Goal: Information Seeking & Learning: Learn about a topic

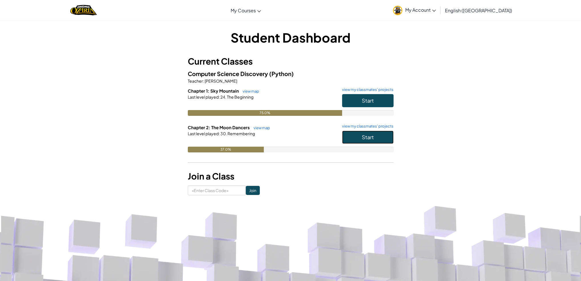
click at [364, 132] on button "Start" at bounding box center [367, 137] width 51 height 13
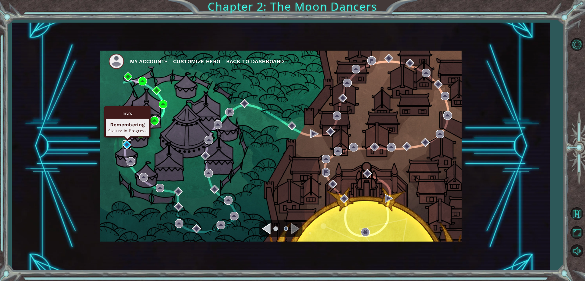
click at [127, 145] on img at bounding box center [127, 144] width 9 height 9
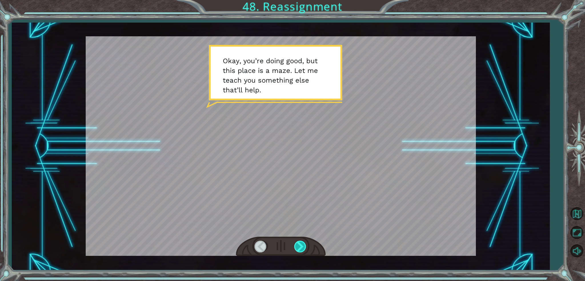
click at [296, 244] on div at bounding box center [300, 247] width 13 height 12
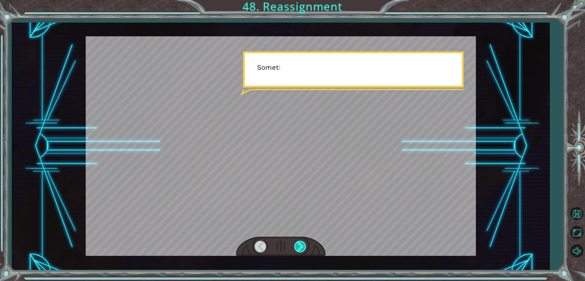
click at [296, 243] on div at bounding box center [300, 247] width 13 height 12
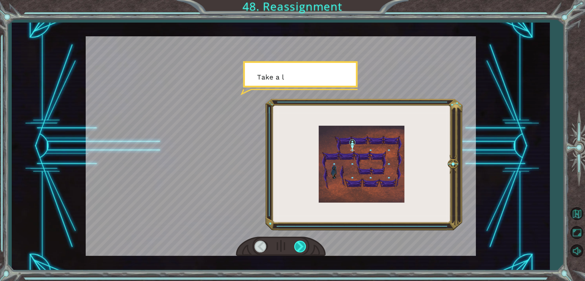
drag, startPoint x: 296, startPoint y: 243, endPoint x: 299, endPoint y: 241, distance: 4.0
click at [299, 243] on div at bounding box center [300, 247] width 13 height 12
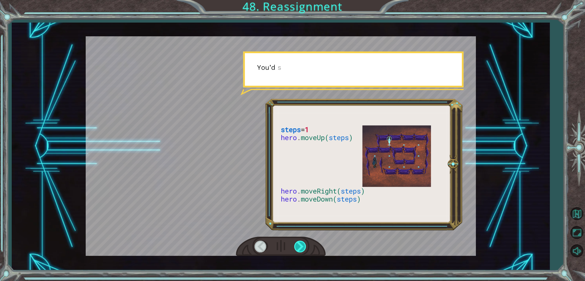
click at [299, 241] on div at bounding box center [300, 247] width 13 height 12
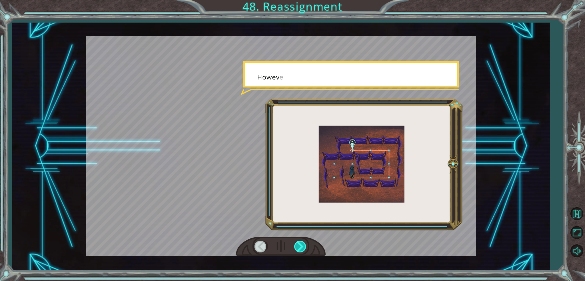
click at [300, 241] on div at bounding box center [300, 247] width 13 height 12
click at [301, 241] on div at bounding box center [300, 247] width 13 height 12
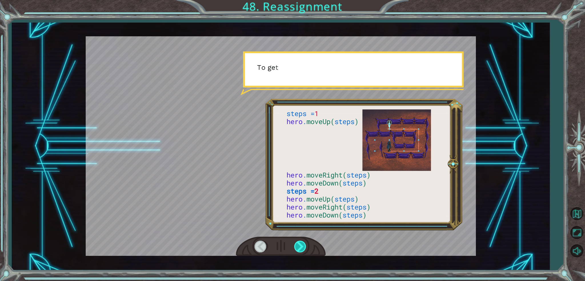
click at [301, 241] on div at bounding box center [300, 247] width 13 height 12
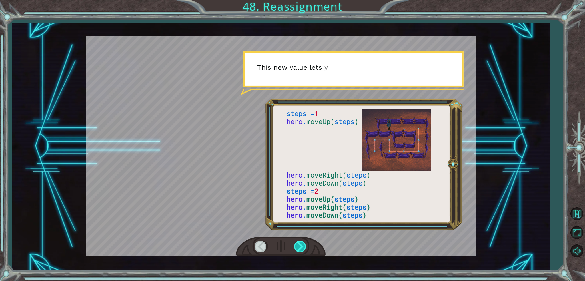
click at [301, 241] on div at bounding box center [300, 247] width 13 height 12
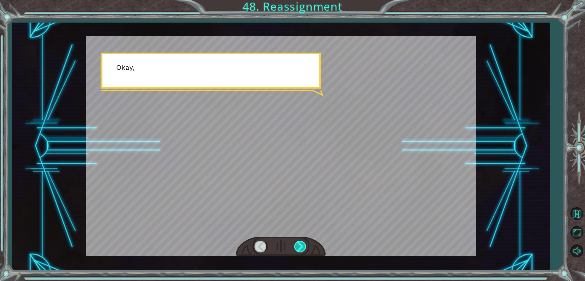
click at [301, 241] on div at bounding box center [300, 247] width 13 height 12
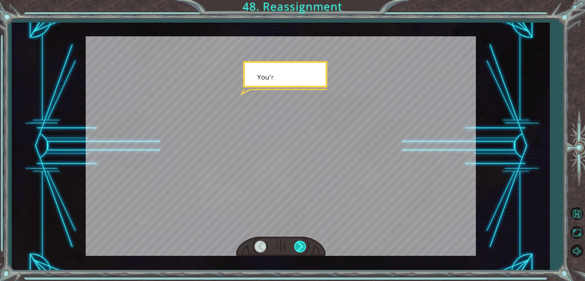
click at [301, 241] on div at bounding box center [300, 247] width 13 height 12
drag, startPoint x: 301, startPoint y: 241, endPoint x: 303, endPoint y: 242, distance: 2.9
click at [303, 242] on div at bounding box center [300, 247] width 13 height 12
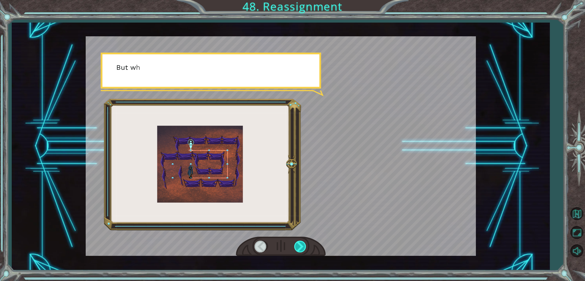
click at [303, 242] on div at bounding box center [300, 247] width 13 height 12
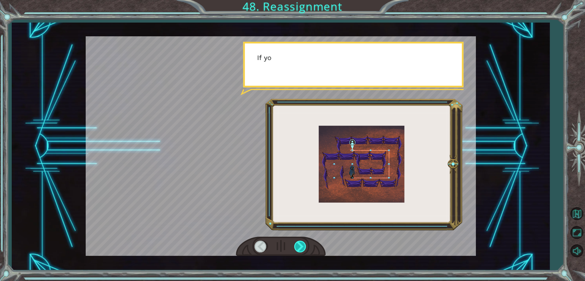
click at [303, 242] on div at bounding box center [300, 247] width 13 height 12
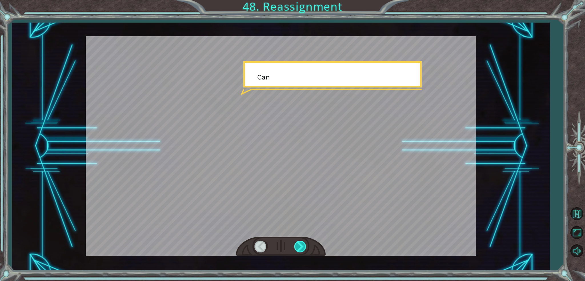
click at [303, 242] on div at bounding box center [300, 247] width 13 height 12
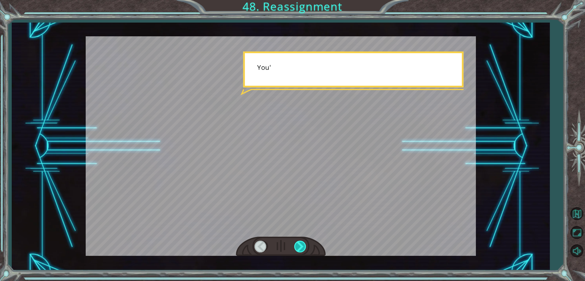
click at [303, 242] on div at bounding box center [300, 247] width 13 height 12
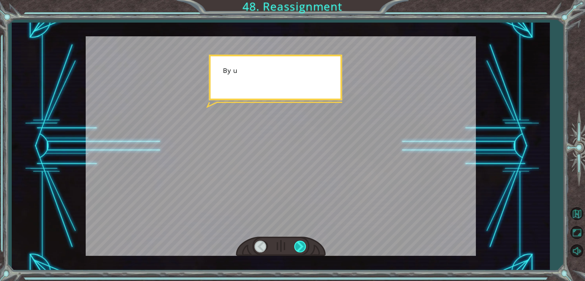
click at [303, 242] on div at bounding box center [300, 247] width 13 height 12
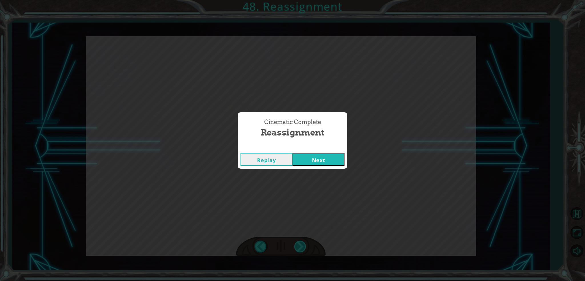
click at [303, 242] on div "Cinematic Complete Reassignment Replay Next" at bounding box center [292, 140] width 585 height 281
click at [314, 157] on button "Next" at bounding box center [319, 159] width 52 height 13
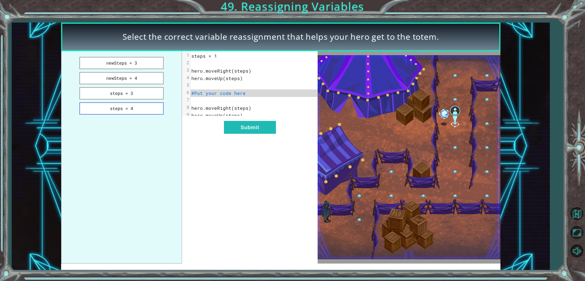
click at [138, 107] on button "steps = 4" at bounding box center [121, 108] width 84 height 12
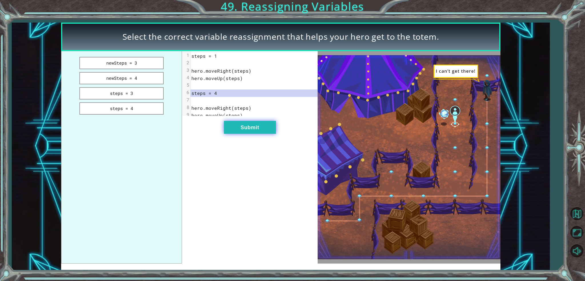
click at [239, 133] on button "Submit" at bounding box center [250, 127] width 52 height 13
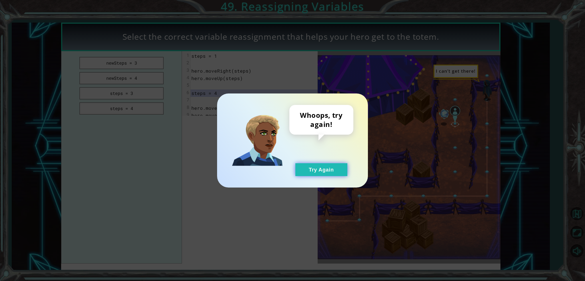
click at [309, 168] on button "Try Again" at bounding box center [321, 169] width 52 height 13
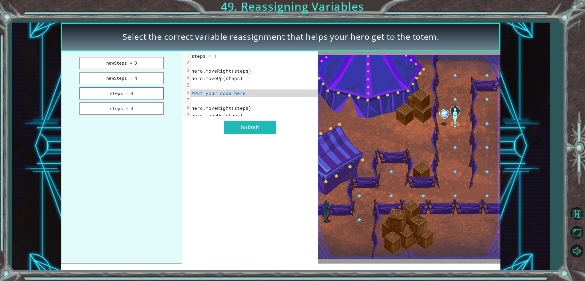
click at [121, 89] on button "steps = 3" at bounding box center [121, 93] width 84 height 12
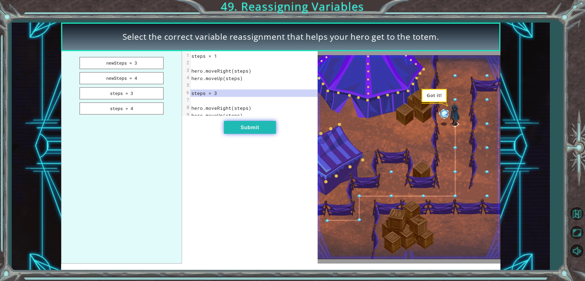
click at [227, 131] on button "Submit" at bounding box center [250, 127] width 52 height 13
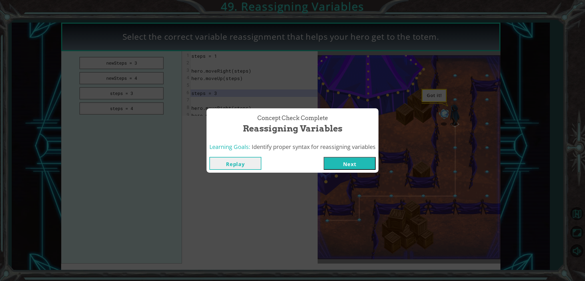
click at [330, 163] on button "Next" at bounding box center [350, 163] width 52 height 13
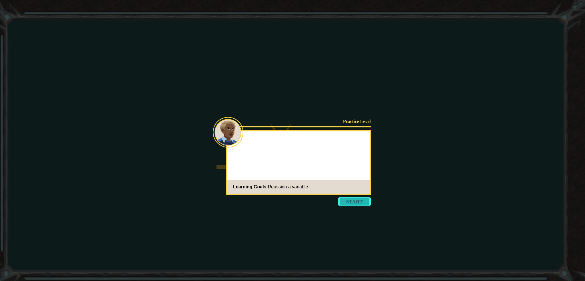
click at [351, 200] on button "Start" at bounding box center [354, 201] width 33 height 9
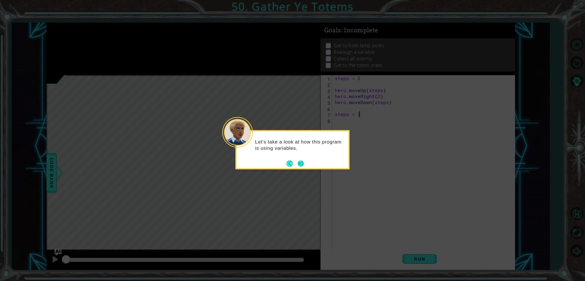
click at [298, 165] on button "Next" at bounding box center [301, 163] width 6 height 6
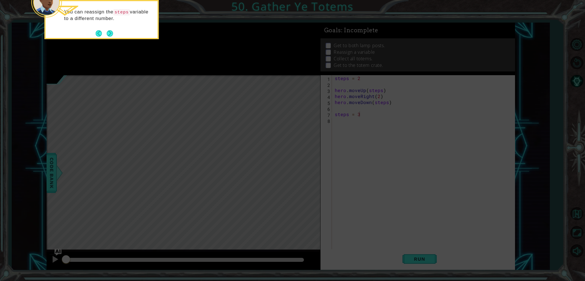
click at [69, 152] on icon at bounding box center [292, 42] width 585 height 478
click at [109, 36] on button "Next" at bounding box center [110, 33] width 6 height 6
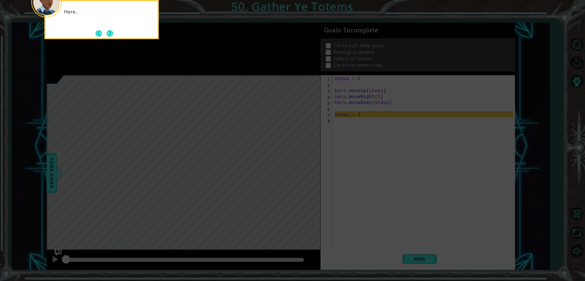
click at [109, 36] on button "Next" at bounding box center [110, 33] width 6 height 6
click at [108, 28] on div "The variable has a new value, but the name stays the same." at bounding box center [102, 17] width 112 height 29
click at [109, 31] on button "Next" at bounding box center [110, 33] width 6 height 6
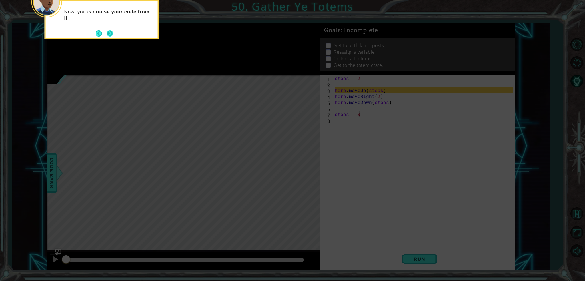
click at [109, 31] on button "Next" at bounding box center [110, 33] width 6 height 6
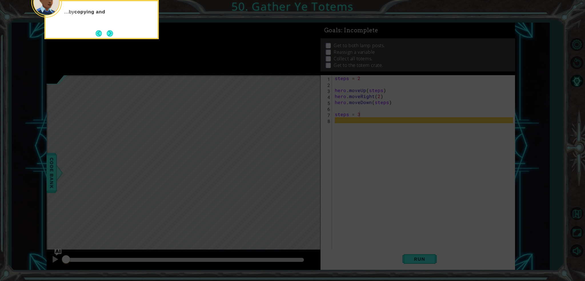
click at [109, 31] on button "Next" at bounding box center [110, 33] width 6 height 6
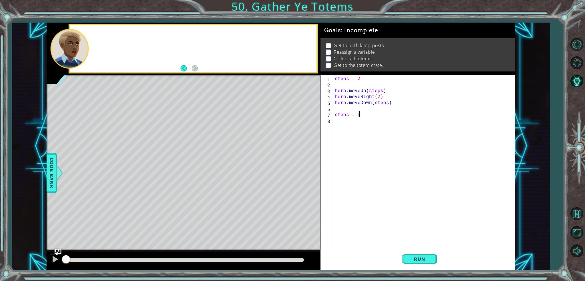
click at [111, 31] on div at bounding box center [193, 48] width 247 height 47
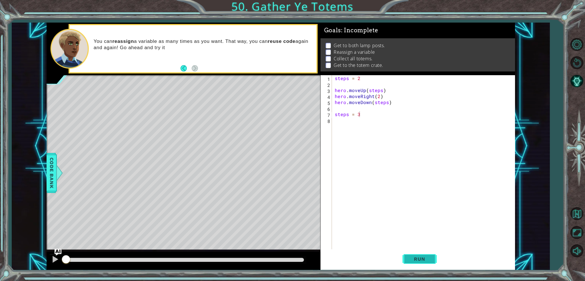
click at [428, 254] on button "Run" at bounding box center [420, 258] width 34 height 19
click at [425, 263] on button "Run" at bounding box center [420, 258] width 34 height 19
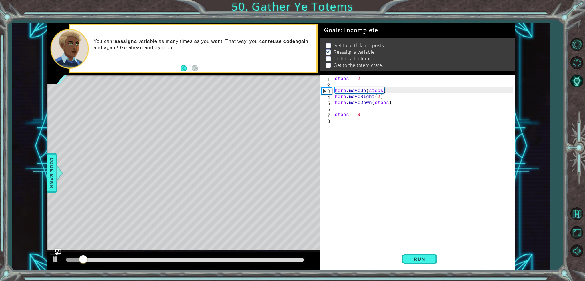
click at [345, 124] on div "steps = 2 hero . moveUp ( steps ) hero . moveRight ( 2 ) hero . moveDown ( step…" at bounding box center [425, 168] width 183 height 186
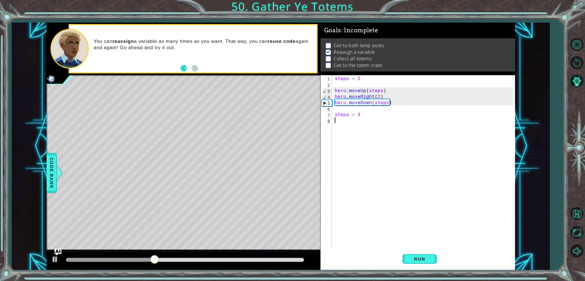
type textarea "h"
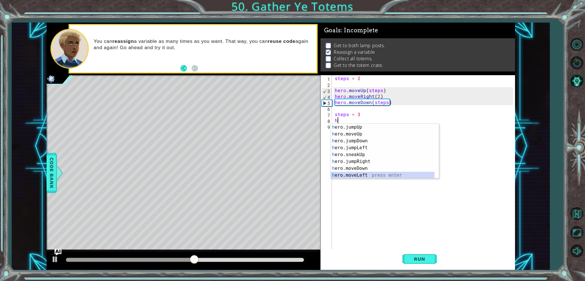
scroll to position [7, 0]
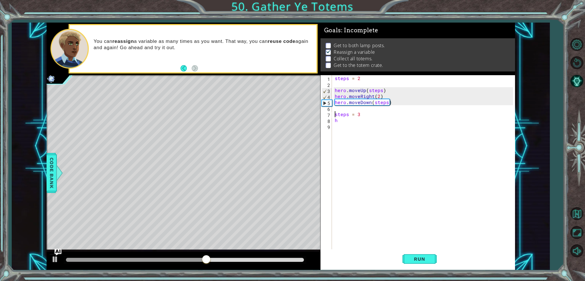
type textarea "h"
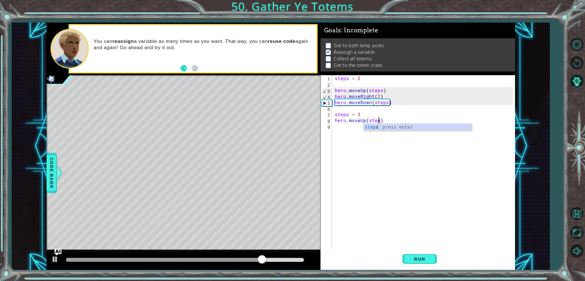
type textarea "hero.moveUp(steps)"
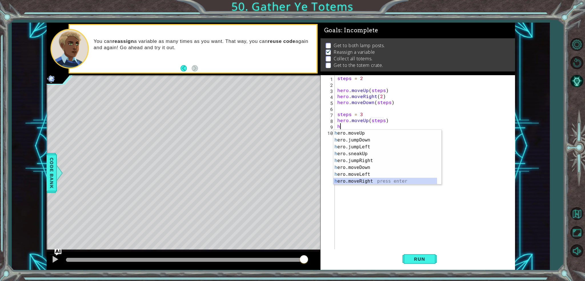
scroll to position [7, 0]
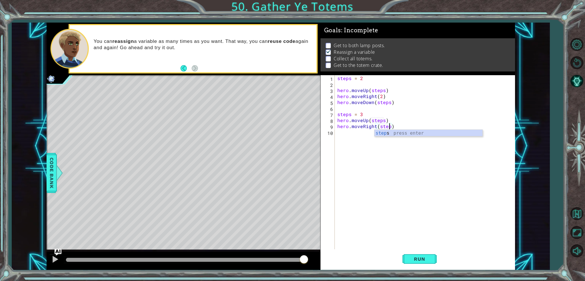
type textarea "hero.moveRight(steps)"
type textarea "hero.moveDown(steps)"
type textarea "h"
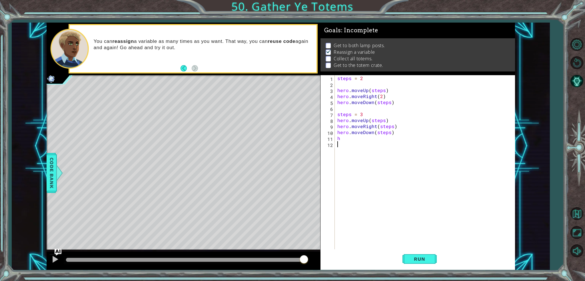
type textarea "h"
click at [351, 77] on div "steps = 2 hero . moveUp ( steps ) hero . moveRight ( 2 ) hero . moveDown ( step…" at bounding box center [426, 168] width 180 height 186
type textarea "steps = 2"
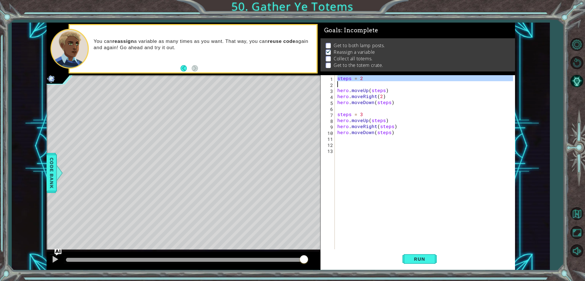
click at [340, 144] on div "steps = 2 hero . moveUp ( steps ) hero . moveRight ( 2 ) hero . moveDown ( step…" at bounding box center [426, 168] width 180 height 186
paste textarea "steps = 2"
click at [371, 148] on div "steps = 2 hero . moveUp ( steps ) hero . moveRight ( 2 ) hero . moveDown ( step…" at bounding box center [426, 168] width 180 height 186
click at [369, 144] on div "steps = 2 hero . moveUp ( steps ) hero . moveRight ( 2 ) hero . moveDown ( step…" at bounding box center [426, 168] width 180 height 186
type textarea "steps = 4"
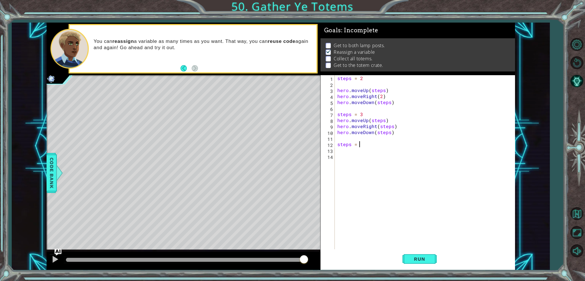
scroll to position [0, 1]
drag, startPoint x: 365, startPoint y: 159, endPoint x: 365, endPoint y: 155, distance: 4.0
click at [365, 157] on div "steps = 2 hero . moveUp ( steps ) hero . moveRight ( 2 ) hero . moveDown ( step…" at bounding box center [426, 168] width 180 height 186
click at [360, 119] on div "steps = 2 hero . moveUp ( steps ) hero . moveRight ( 2 ) hero . moveDown ( step…" at bounding box center [426, 168] width 180 height 186
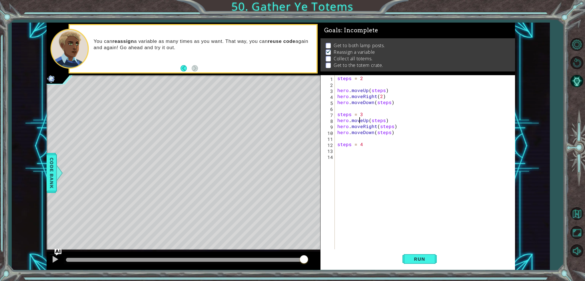
click at [360, 119] on div "steps = 2 hero . moveUp ( steps ) hero . moveRight ( 2 ) hero . moveDown ( step…" at bounding box center [426, 168] width 180 height 186
type textarea "hero.moveUp(steps) hero.moveRight(steps)"
click at [357, 153] on div "steps = 2 hero . moveUp ( steps ) hero . moveRight ( 2 ) hero . moveDown ( step…" at bounding box center [426, 168] width 180 height 186
paste textarea "steps = 4"
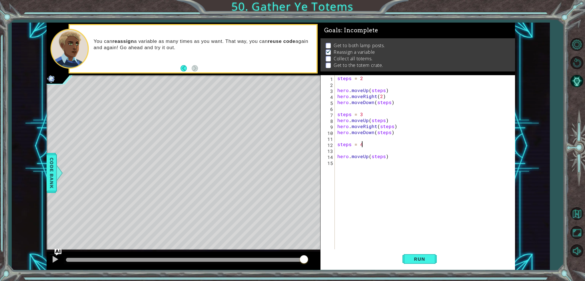
click at [366, 145] on div "steps = 2 hero . moveUp ( steps ) hero . moveRight ( 2 ) hero . moveDown ( step…" at bounding box center [426, 168] width 180 height 186
type textarea "steps = 4"
click at [407, 261] on button "Run" at bounding box center [420, 258] width 34 height 19
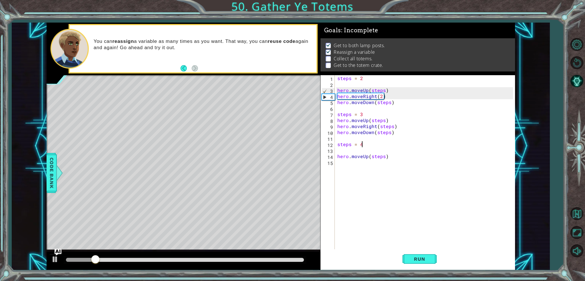
click at [405, 170] on div "steps = 2 hero . moveUp ( steps ) hero . moveRight ( 2 ) hero . moveDown ( step…" at bounding box center [426, 168] width 180 height 186
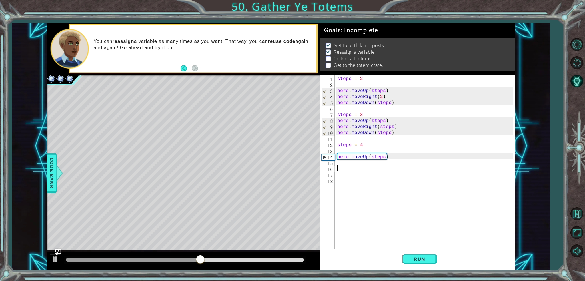
click at [346, 141] on div "steps = 2 hero . moveUp ( steps ) hero . moveRight ( 2 ) hero . moveDown ( step…" at bounding box center [426, 168] width 180 height 186
type textarea "steps = 4"
click at [346, 141] on div "steps = 2 hero . moveUp ( steps ) hero . moveRight ( 2 ) hero . moveDown ( step…" at bounding box center [426, 168] width 180 height 186
click at [344, 169] on div "steps = 2 hero . moveUp ( steps ) hero . moveRight ( 2 ) hero . moveDown ( step…" at bounding box center [426, 168] width 180 height 186
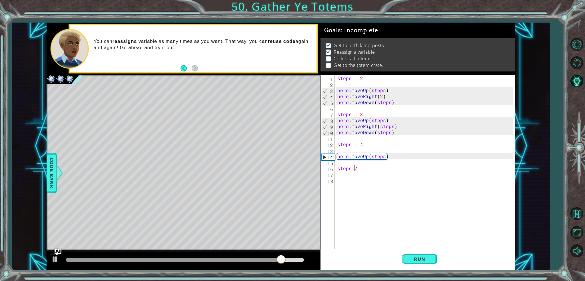
type textarea "steps= 2"
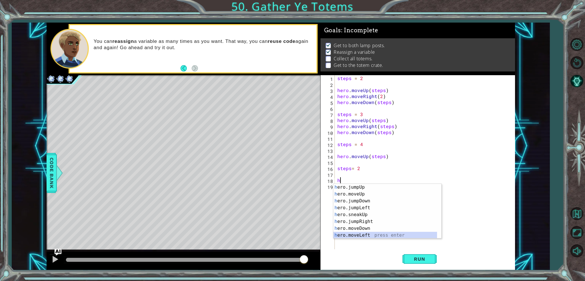
scroll to position [14, 0]
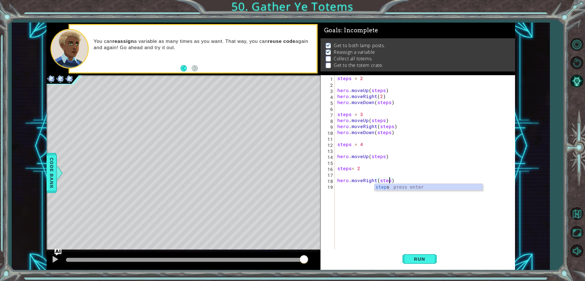
type textarea "hero.moveRight(steps)"
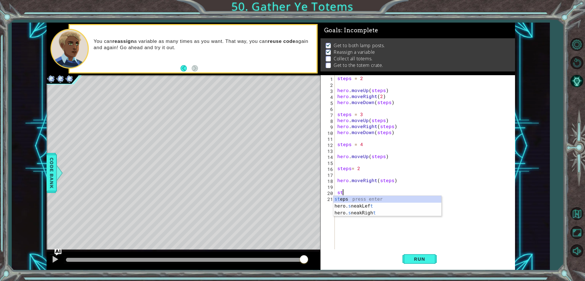
scroll to position [0, 0]
click at [349, 147] on div "steps = 2 hero . moveUp ( steps ) hero . moveRight ( 2 ) hero . moveDown ( step…" at bounding box center [426, 168] width 180 height 186
click at [349, 146] on div "steps = 2 hero . moveUp ( steps ) hero . moveRight ( 2 ) hero . moveDown ( step…" at bounding box center [426, 168] width 180 height 186
click at [349, 146] on div "steps = 2 hero . moveUp ( steps ) hero . moveRight ( 2 ) hero . moveDown ( step…" at bounding box center [424, 162] width 177 height 174
click at [349, 146] on div "steps = 2 hero . moveUp ( steps ) hero . moveRight ( 2 ) hero . moveDown ( step…" at bounding box center [426, 168] width 180 height 186
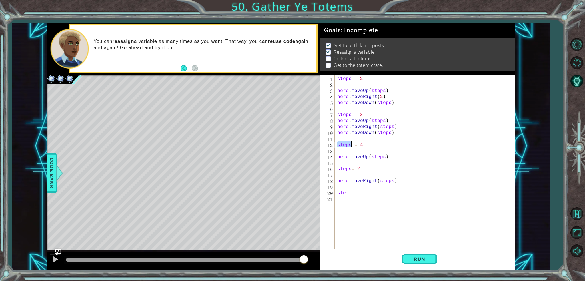
click at [349, 146] on div "steps = 2 hero . moveUp ( steps ) hero . moveRight ( 2 ) hero . moveDown ( step…" at bounding box center [426, 168] width 180 height 186
type textarea "steps = 4"
click at [349, 197] on div "steps = 2 hero . moveUp ( steps ) hero . moveRight ( 2 ) hero . moveDown ( step…" at bounding box center [426, 168] width 180 height 186
click at [347, 197] on div "steps = 2 hero . moveUp ( steps ) hero . moveRight ( 2 ) hero . moveDown ( step…" at bounding box center [426, 168] width 180 height 186
type textarea "s"
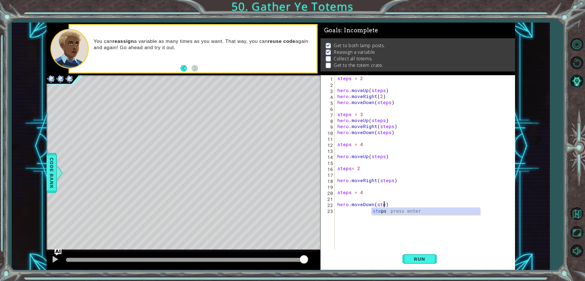
scroll to position [0, 3]
type textarea "hero.moveDown(steps)"
click at [409, 259] on span "Run" at bounding box center [419, 259] width 23 height 6
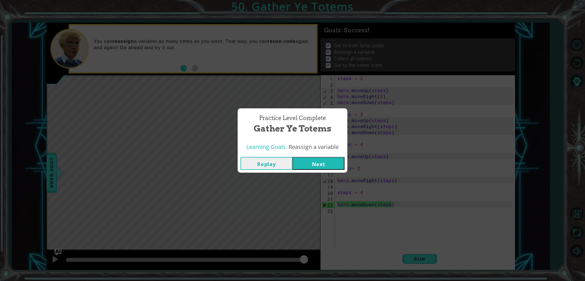
click at [323, 165] on button "Next" at bounding box center [319, 163] width 52 height 13
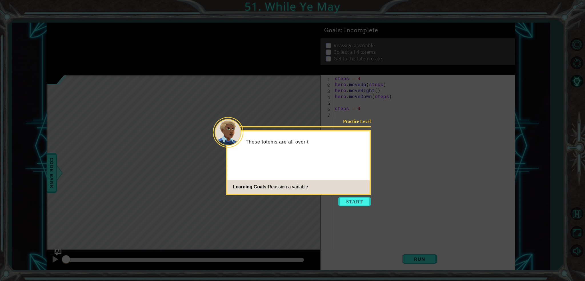
click at [349, 203] on button "Start" at bounding box center [354, 201] width 33 height 9
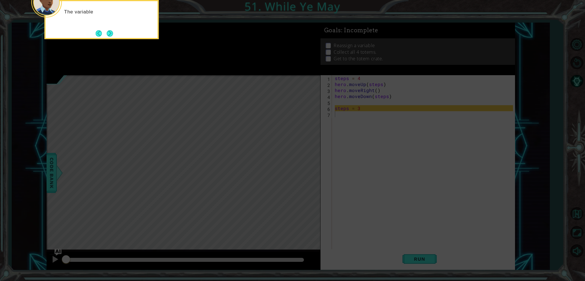
click at [303, 191] on icon at bounding box center [292, 42] width 585 height 478
click at [113, 33] on button "Next" at bounding box center [110, 33] width 6 height 6
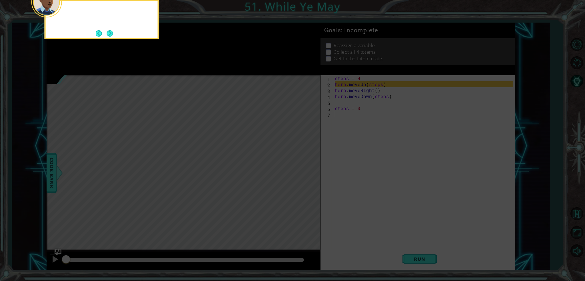
click at [113, 33] on button "Next" at bounding box center [110, 33] width 6 height 6
click at [113, 33] on icon at bounding box center [292, 42] width 585 height 478
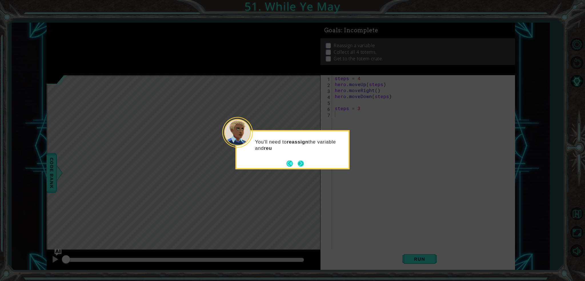
click at [302, 160] on button "Next" at bounding box center [301, 163] width 6 height 6
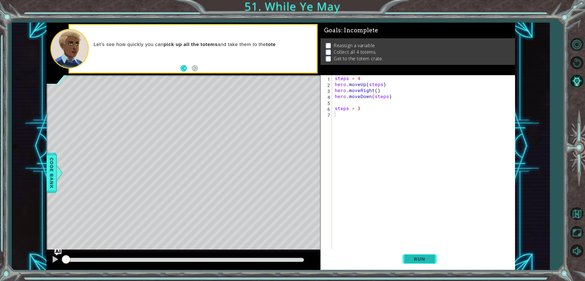
click at [426, 256] on span "Run" at bounding box center [419, 259] width 23 height 6
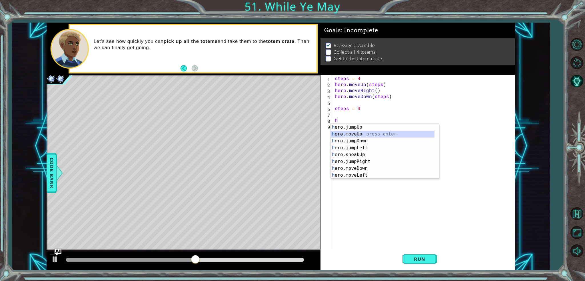
click at [363, 135] on div "h ero.jumpUp press enter h ero.moveUp press enter h ero.jumpDown press enter h …" at bounding box center [383, 158] width 104 height 69
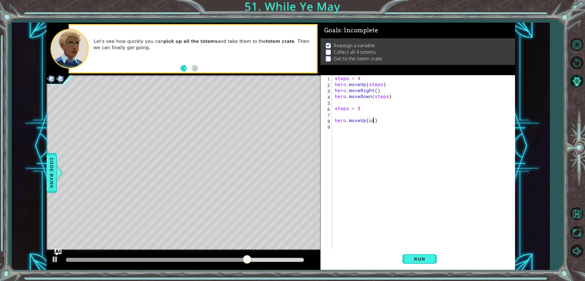
scroll to position [0, 2]
type textarea "hero.moveUp(steps)"
click at [416, 161] on div "steps = 4 hero . moveUp ( steps ) hero . moveRight ( ) hero . moveDown ( steps …" at bounding box center [425, 168] width 183 height 186
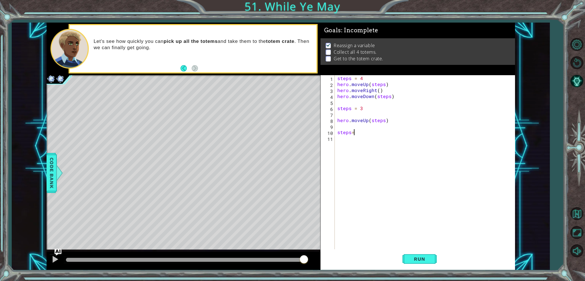
type textarea "steps=1"
click at [392, 149] on div "step s press enter" at bounding box center [429, 158] width 108 height 21
type textarea "hero.moveRight(steps)"
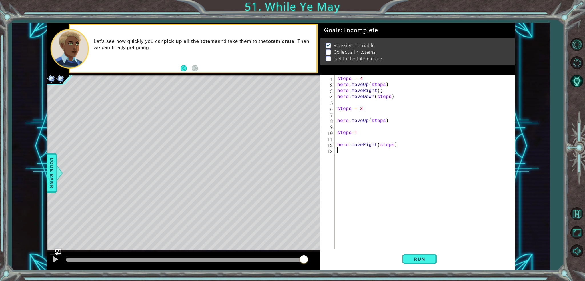
click at [378, 152] on div "steps = 4 hero . moveUp ( steps ) hero . moveRight ( ) hero . moveDown ( steps …" at bounding box center [426, 168] width 180 height 186
type textarea "steps=3"
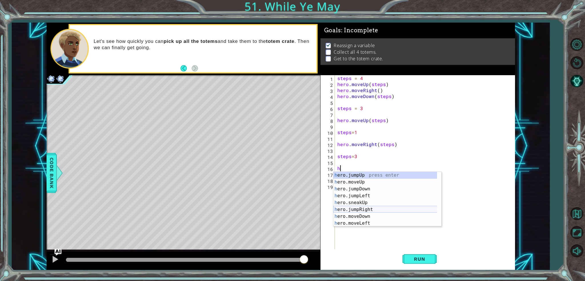
scroll to position [17, 0]
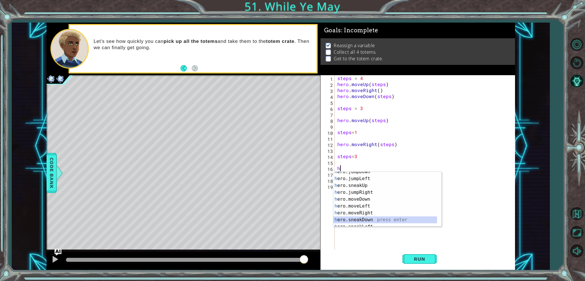
click at [382, 218] on div "h ero.jumpDown press enter h ero.jumpLeft press enter h ero.sneakUp press enter…" at bounding box center [385, 202] width 104 height 69
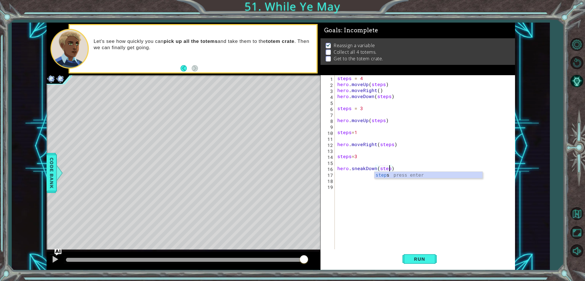
type textarea "hero.sneakDown(steps)"
type textarea "steps=2"
click at [406, 257] on button "Run" at bounding box center [420, 258] width 34 height 19
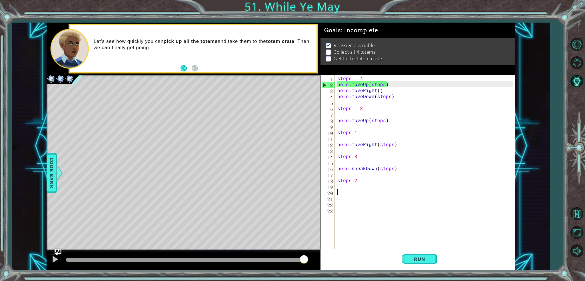
click at [350, 191] on div "steps = 4 hero . moveUp ( steps ) hero . moveRight ( ) hero . moveDown ( steps …" at bounding box center [426, 168] width 180 height 186
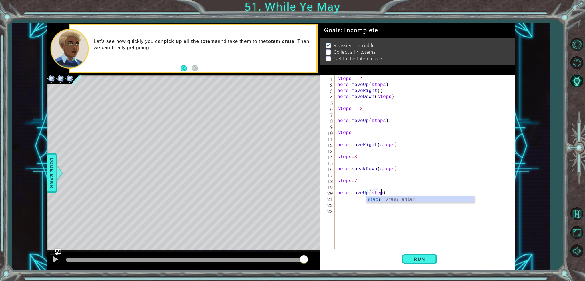
scroll to position [0, 3]
type textarea "hero.moveUp(steps)"
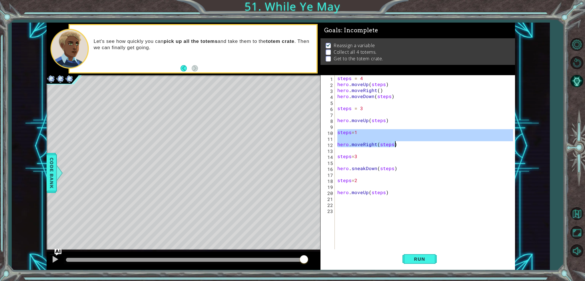
drag, startPoint x: 338, startPoint y: 133, endPoint x: 408, endPoint y: 147, distance: 71.1
click at [408, 147] on div "steps = 4 hero . moveUp ( steps ) hero . moveRight ( ) hero . moveDown ( steps …" at bounding box center [426, 168] width 180 height 186
type textarea "hero.moveRight(steps)"
click at [376, 199] on div "steps = 4 hero . moveUp ( steps ) hero . moveRight ( ) hero . moveDown ( steps …" at bounding box center [426, 168] width 180 height 186
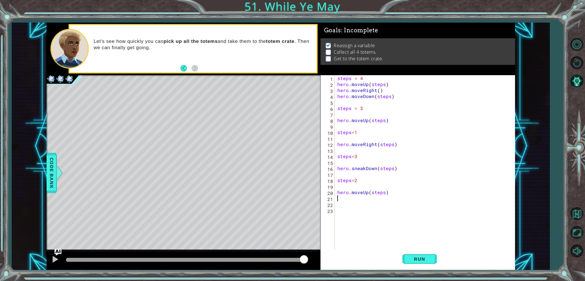
click at [376, 204] on div "steps = 4 hero . moveUp ( steps ) hero . moveRight ( ) hero . moveDown ( steps …" at bounding box center [426, 168] width 180 height 186
paste textarea "hero.moveRight(steps)"
click at [418, 259] on span "Run" at bounding box center [419, 259] width 23 height 6
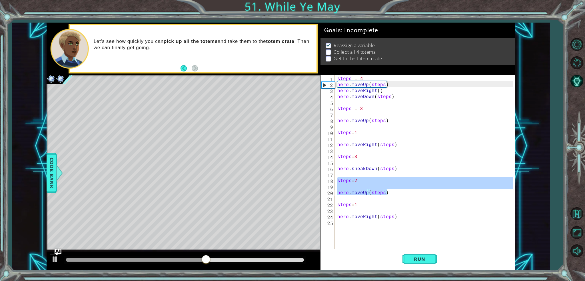
drag, startPoint x: 337, startPoint y: 180, endPoint x: 392, endPoint y: 192, distance: 55.5
click at [392, 192] on div "steps = 4 hero . moveUp ( steps ) hero . moveRight ( ) hero . moveDown ( steps …" at bounding box center [426, 168] width 180 height 186
type textarea "hero.moveUp(steps)"
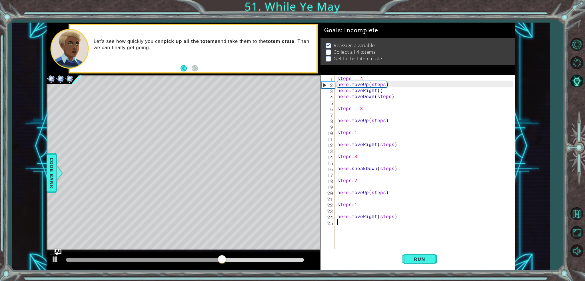
click at [351, 229] on div "steps = 4 hero . moveUp ( steps ) hero . moveRight ( ) hero . moveDown ( steps …" at bounding box center [426, 168] width 180 height 186
paste textarea "hero.moveUp(steps)"
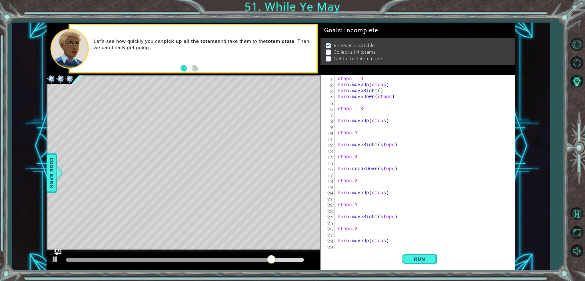
click at [358, 241] on div "steps = 4 hero . moveUp ( steps ) hero . moveRight ( ) hero . moveDown ( steps …" at bounding box center [424, 168] width 175 height 186
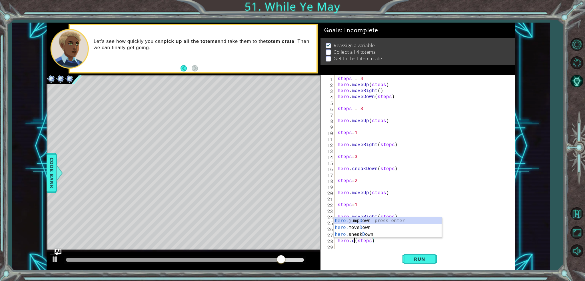
scroll to position [0, 1]
click at [370, 226] on div "hero. jump D own press enter hero. [PERSON_NAME] own press enter hero. sneak D …" at bounding box center [388, 234] width 108 height 34
type textarea "hero.moveDown(1)(steps)"
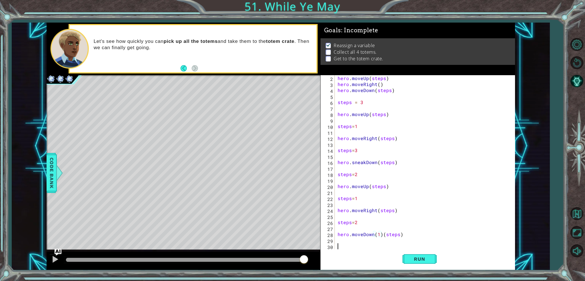
scroll to position [6, 0]
type textarea "hero.moveDown(steps)"
click at [383, 246] on div "hero . moveUp ( steps ) hero . moveRight ( ) hero . moveDown ( steps ) steps = …" at bounding box center [424, 168] width 175 height 186
paste textarea "hero.moveUp(steps)"
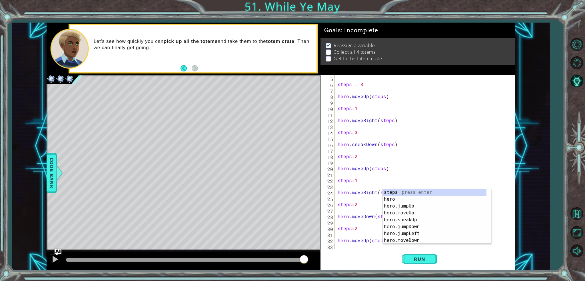
scroll to position [24, 0]
click at [344, 255] on div "Run" at bounding box center [419, 258] width 195 height 19
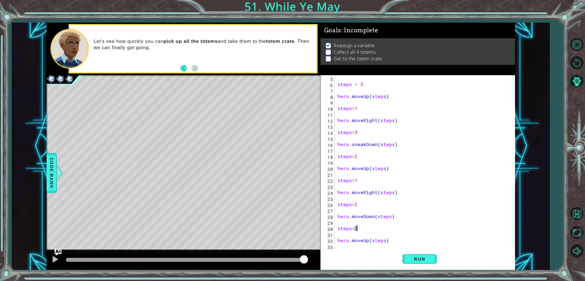
click at [356, 227] on div "steps = 3 hero . moveUp ( steps ) steps = 1 hero . moveRight ( steps ) steps = …" at bounding box center [424, 168] width 175 height 186
type textarea "steps=1"
click at [405, 240] on div "steps = 3 hero . moveUp ( steps ) steps = 1 hero . moveRight ( steps ) steps = …" at bounding box center [424, 168] width 175 height 186
drag, startPoint x: 335, startPoint y: 229, endPoint x: 349, endPoint y: 229, distance: 13.1
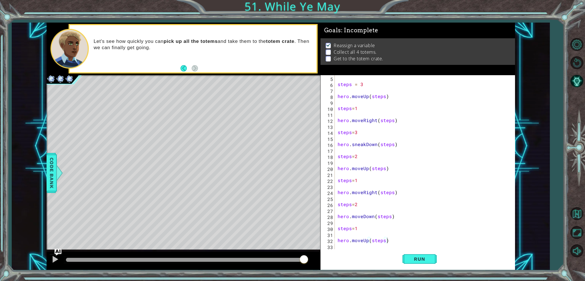
click at [349, 229] on div "hero.moveUp(steps) 5 6 7 8 9 10 11 12 13 14 15 16 17 18 19 20 21 22 23 24 25 26…" at bounding box center [417, 162] width 193 height 174
click at [339, 227] on div "steps = 3 hero . moveUp ( steps ) steps = 1 hero . moveRight ( steps ) steps = …" at bounding box center [424, 168] width 175 height 186
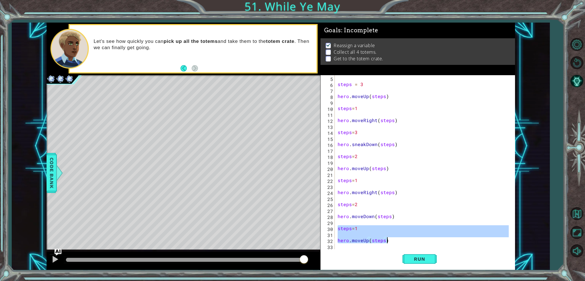
drag, startPoint x: 339, startPoint y: 227, endPoint x: 400, endPoint y: 243, distance: 63.1
click at [399, 243] on div "steps = 3 hero . moveUp ( steps ) steps = 1 hero . moveRight ( steps ) steps = …" at bounding box center [424, 168] width 175 height 186
click at [406, 242] on div "steps = 3 hero . moveUp ( steps ) steps = 1 hero . moveRight ( steps ) steps = …" at bounding box center [423, 162] width 172 height 174
type textarea "hero.moveUp(steps)"
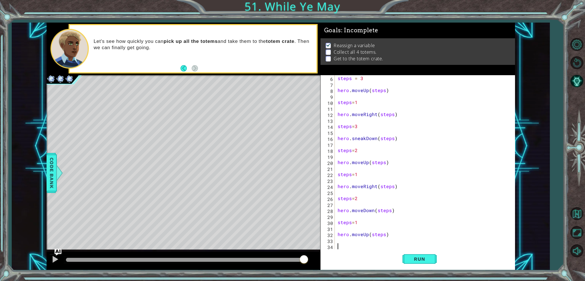
paste textarea "hero.moveUp(steps)"
type textarea "hero.moveUp(steps)"
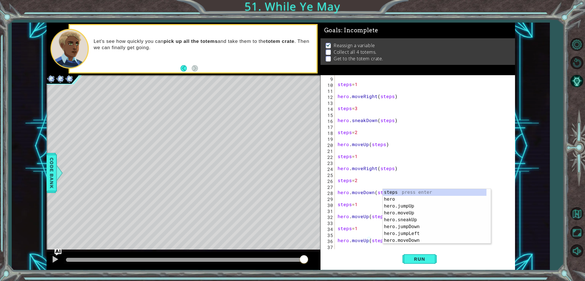
scroll to position [48, 0]
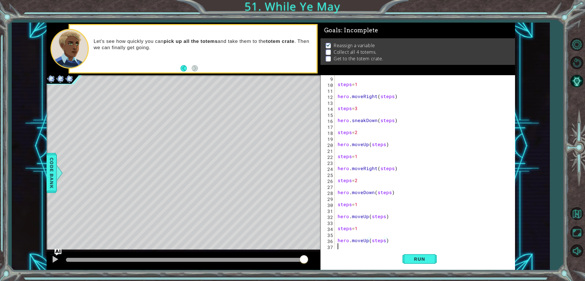
click at [361, 243] on div "steps = 1 hero . moveRight ( steps ) steps = 3 hero . sneakDown ( steps ) steps…" at bounding box center [424, 168] width 175 height 186
click at [362, 231] on div "steps = 1 hero . moveRight ( steps ) steps = 3 hero . sneakDown ( steps ) steps…" at bounding box center [424, 168] width 175 height 186
click at [365, 229] on div "steps = 1 hero . moveRight ( steps ) steps = 3 hero . sneakDown ( steps ) steps…" at bounding box center [424, 168] width 175 height 186
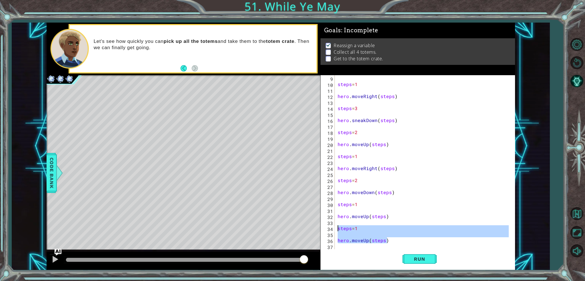
drag, startPoint x: 389, startPoint y: 242, endPoint x: 331, endPoint y: 228, distance: 60.2
click at [331, 228] on div "steps=1 9 10 11 12 13 14 15 16 17 18 19 20 21 22 23 24 25 26 27 28 29 30 31 32 …" at bounding box center [417, 162] width 193 height 174
type textarea "steps=1"
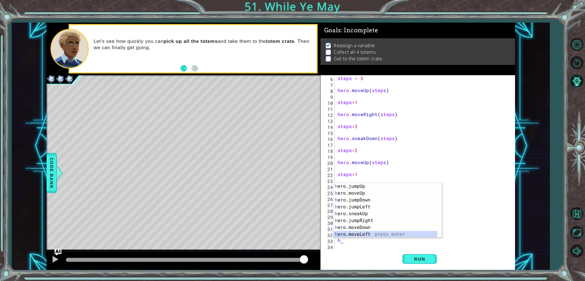
scroll to position [14, 0]
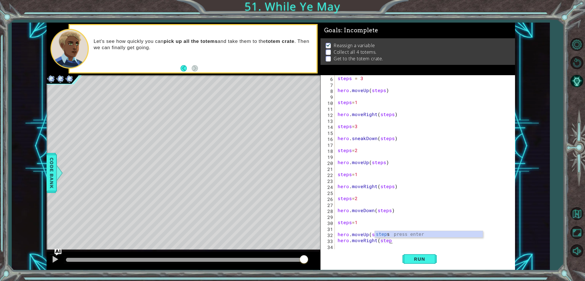
type textarea "hero.moveRight(steps)"
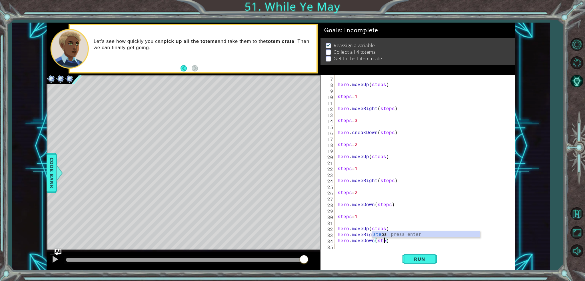
scroll to position [0, 3]
type textarea "hero.moveDown(steps)"
click at [422, 257] on span "Run" at bounding box center [419, 259] width 23 height 6
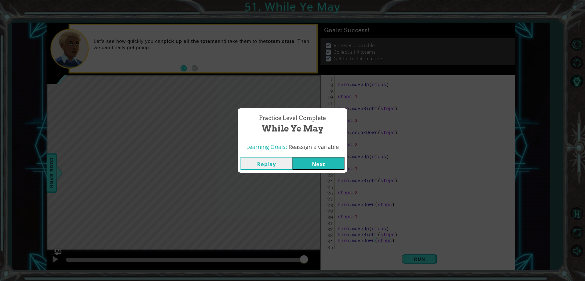
click at [294, 163] on button "Next" at bounding box center [319, 163] width 52 height 13
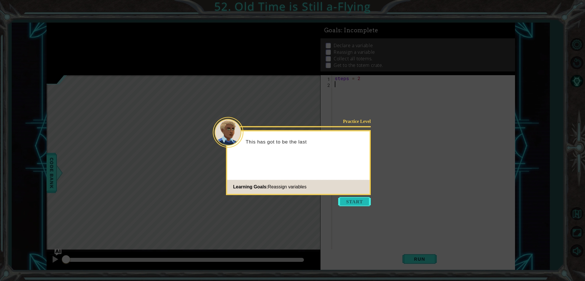
click at [366, 202] on button "Start" at bounding box center [354, 201] width 33 height 9
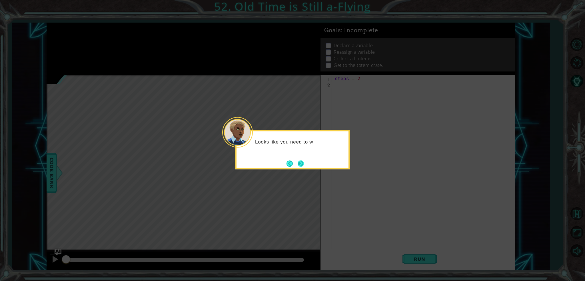
click at [298, 162] on button "Next" at bounding box center [301, 163] width 6 height 6
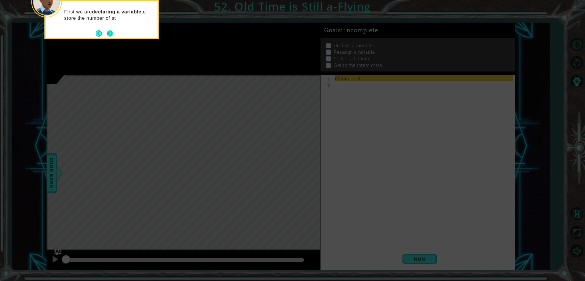
click at [107, 32] on button "Next" at bounding box center [110, 33] width 6 height 6
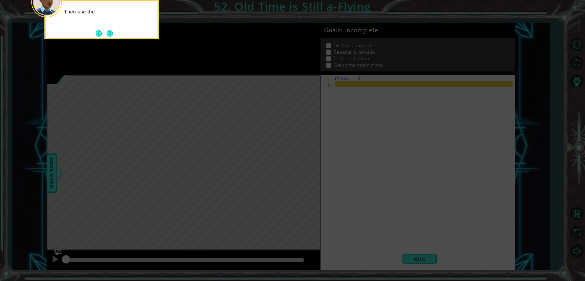
click at [107, 32] on button "Next" at bounding box center [110, 33] width 6 height 6
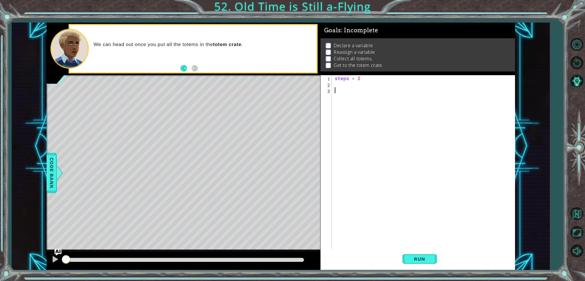
type textarea "h"
type textarea "hero.moveRight(steps)"
type textarea "hero.moveDown(steps)"
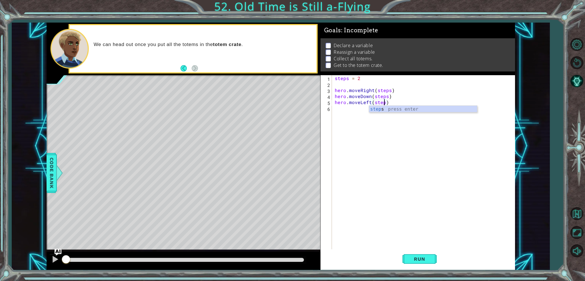
type textarea "hero.moveLeft(steps)"
click at [343, 109] on div "steps = 2 hero . moveRight ( steps ) hero . moveDown ( steps ) hero . moveLeft …" at bounding box center [425, 168] width 183 height 186
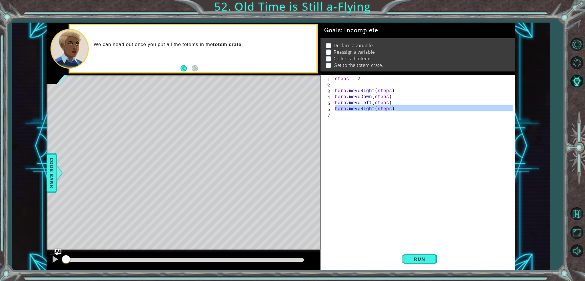
type textarea "hero.moveRight(steps)"
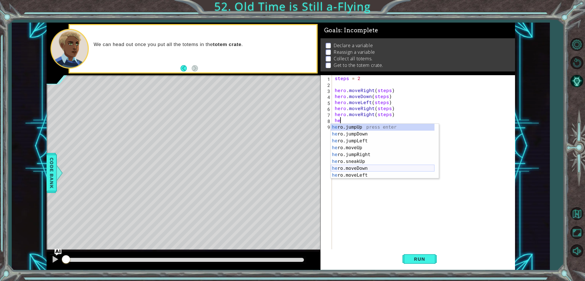
click at [347, 168] on div "he ro.jumpUp press enter he ro.jumpDown press enter he ro.jumpLeft press enter …" at bounding box center [383, 158] width 104 height 69
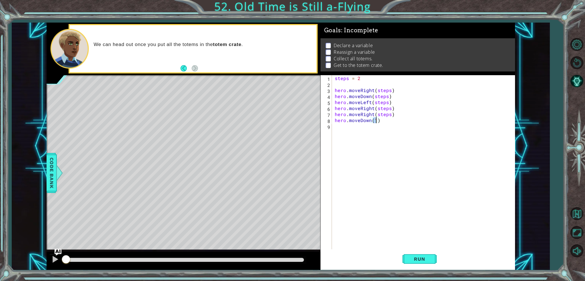
click at [353, 115] on div "steps = 2 hero . moveRight ( steps ) hero . moveDown ( steps ) hero . moveLeft …" at bounding box center [425, 168] width 183 height 186
click at [375, 122] on div "steps = 2 hero . moveRight ( steps ) hero . moveDown ( steps ) hero . moveLeft …" at bounding box center [425, 168] width 183 height 186
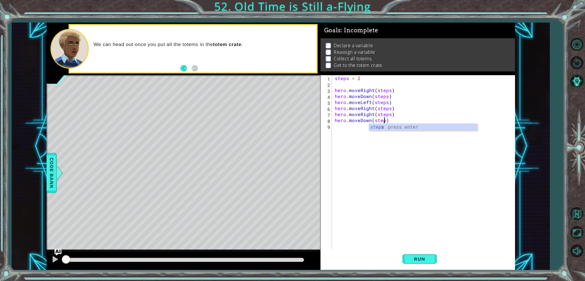
type textarea "hero.moveDown(steps)"
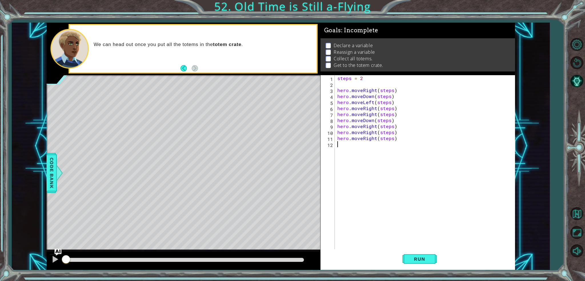
click at [369, 128] on div "steps = 2 hero . moveRight ( steps ) hero . moveDown ( steps ) hero . moveLeft …" at bounding box center [426, 168] width 180 height 186
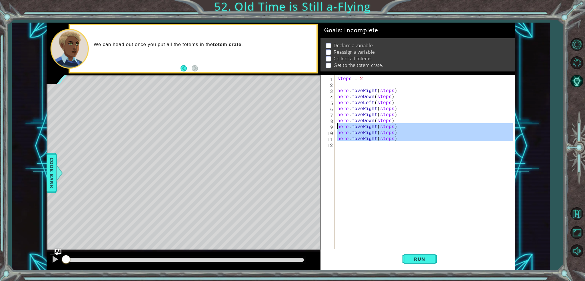
drag, startPoint x: 395, startPoint y: 143, endPoint x: 338, endPoint y: 124, distance: 60.6
click at [338, 124] on div "steps = 2 hero . moveRight ( steps ) hero . moveDown ( steps ) hero . moveLeft …" at bounding box center [426, 168] width 180 height 186
type textarea "hero.moveRight(steps) hero.moveRight(steps)"
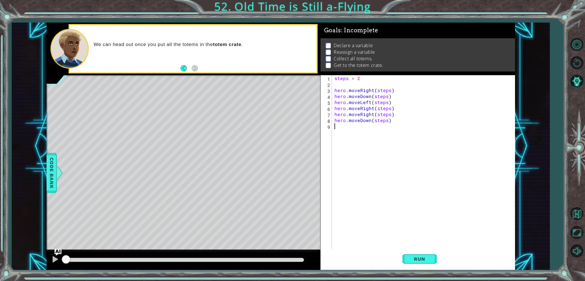
click at [360, 105] on div "steps = 2 hero . moveRight ( steps ) hero . moveDown ( steps ) hero . moveLeft …" at bounding box center [424, 168] width 183 height 186
click at [367, 103] on div "steps = 2 hero . moveRight ( steps ) hero . moveDown ( steps ) hero . moveLeft …" at bounding box center [424, 168] width 183 height 186
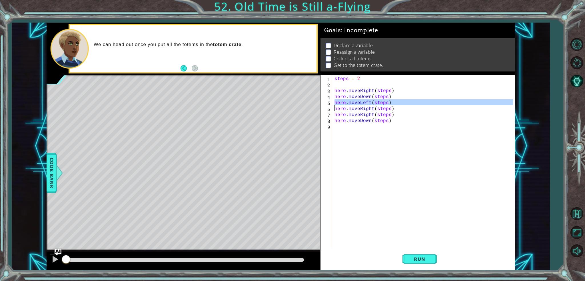
type textarea "hero.moveDown(steps)"
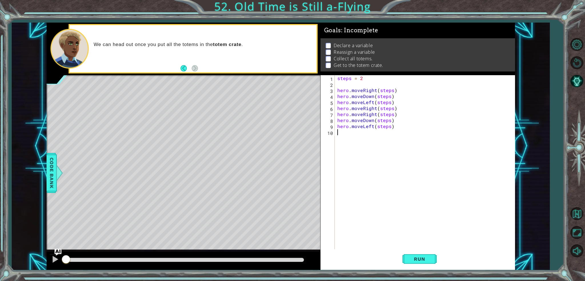
paste textarea "hero.moveLeft(steps)"
click at [349, 114] on div "steps = 2 hero . moveRight ( steps ) hero . moveDown ( steps ) hero . moveLeft …" at bounding box center [426, 168] width 180 height 186
type textarea "hero.moveRight(steps) hero.moveDown(steps)"
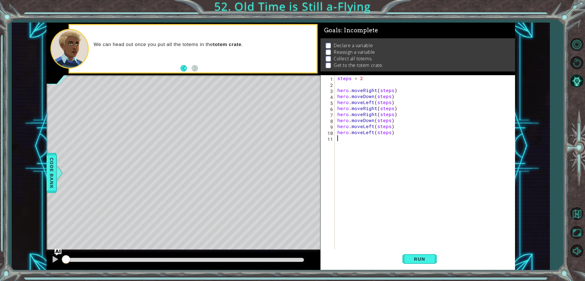
click at [353, 136] on div "steps = 2 hero . moveRight ( steps ) hero . moveDown ( steps ) hero . moveLeft …" at bounding box center [426, 168] width 180 height 186
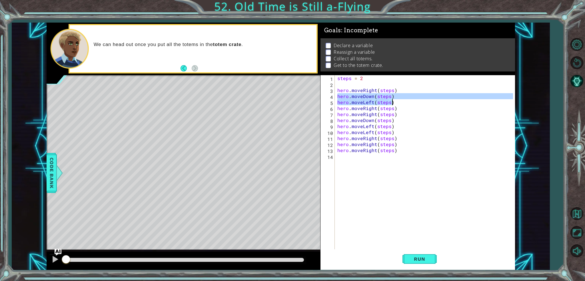
drag, startPoint x: 337, startPoint y: 95, endPoint x: 394, endPoint y: 105, distance: 58.1
click at [394, 105] on div "steps = 2 hero . moveRight ( steps ) hero . moveDown ( steps ) hero . moveLeft …" at bounding box center [426, 168] width 180 height 186
type textarea "hero.moveDown(steps) hero.moveLeft(steps)"
click at [373, 158] on div "steps = 2 hero . moveRight ( steps ) hero . moveDown ( steps ) hero . moveLeft …" at bounding box center [426, 168] width 180 height 186
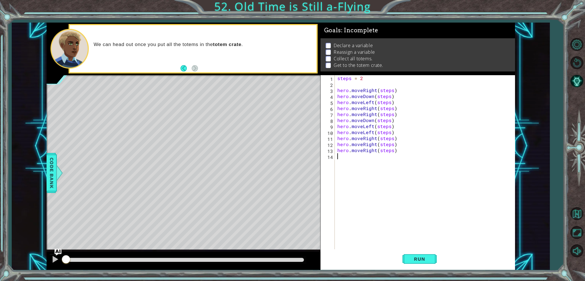
paste textarea "hero.moveLeft(steps)"
click at [372, 164] on div "steps = 2 hero . moveRight ( steps ) hero . moveDown ( steps ) hero . moveLeft …" at bounding box center [426, 168] width 180 height 186
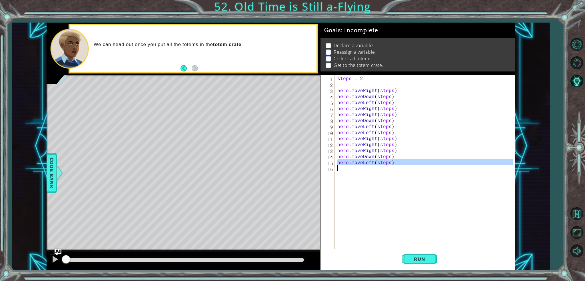
click at [372, 164] on div "steps = 2 hero . moveRight ( steps ) hero . moveDown ( steps ) hero . moveLeft …" at bounding box center [426, 168] width 180 height 186
type textarea "hero.moveLeft(steps)"
paste textarea "Code Area"
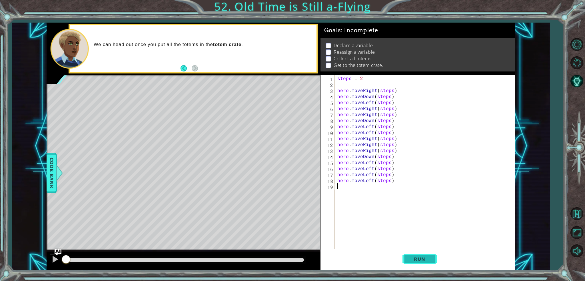
click at [427, 252] on button "Run" at bounding box center [420, 258] width 34 height 19
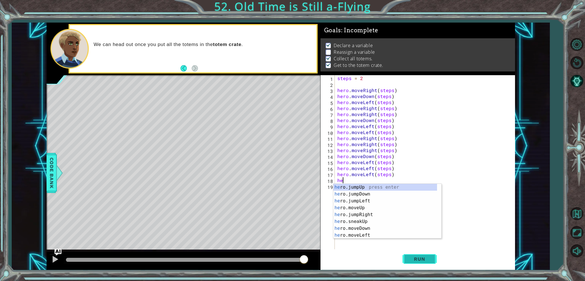
type textarea "h"
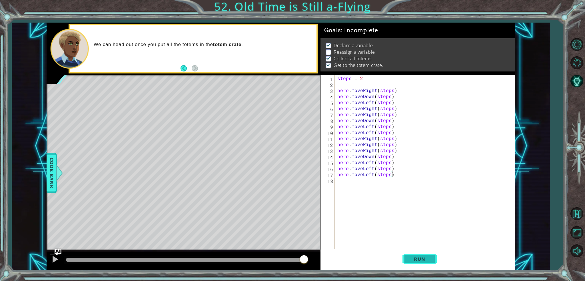
click at [422, 256] on span "Run" at bounding box center [419, 259] width 23 height 6
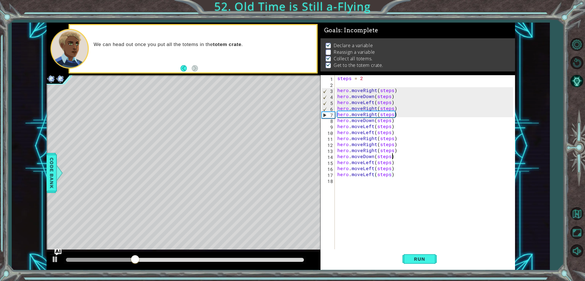
click at [396, 157] on div "steps = 2 hero . moveRight ( steps ) hero . moveDown ( steps ) hero . moveLeft …" at bounding box center [426, 168] width 180 height 186
type textarea "hero.moveDown(steps)"
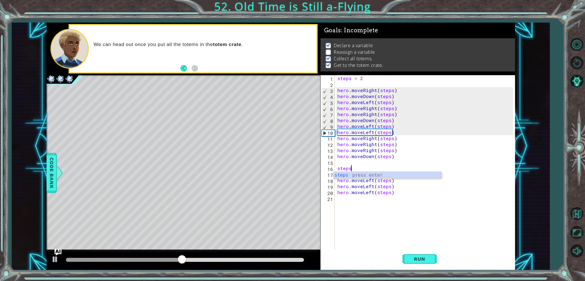
scroll to position [0, 1]
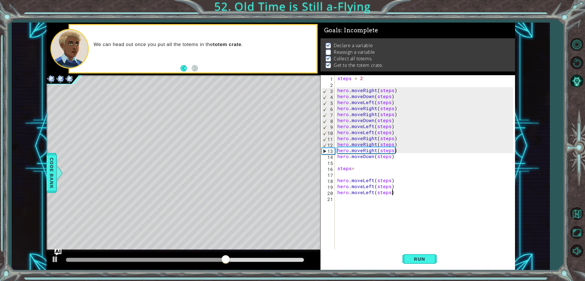
click at [393, 195] on div "steps = 2 hero . moveRight ( steps ) hero . moveDown ( steps ) hero . moveLeft …" at bounding box center [426, 168] width 180 height 186
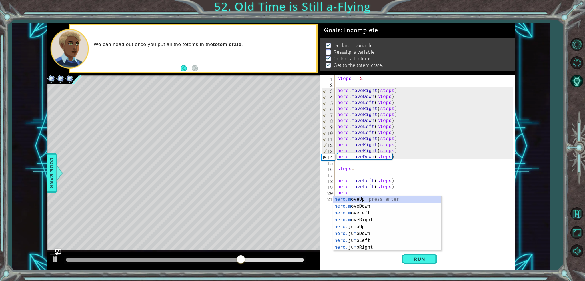
scroll to position [0, 0]
type textarea "h"
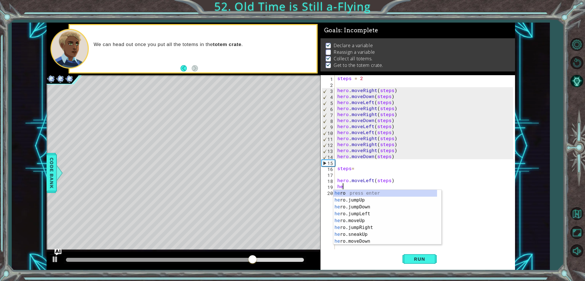
type textarea "h"
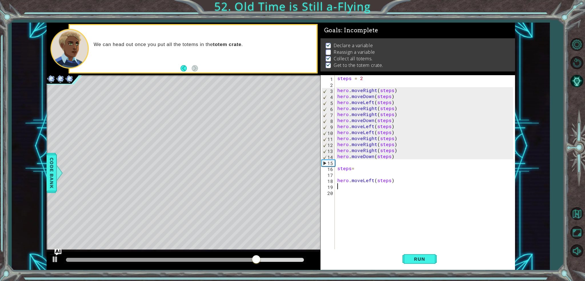
type textarea "hero.moveLeft(steps)"
type textarea "steps="
type textarea "hero.moveDown(steps)"
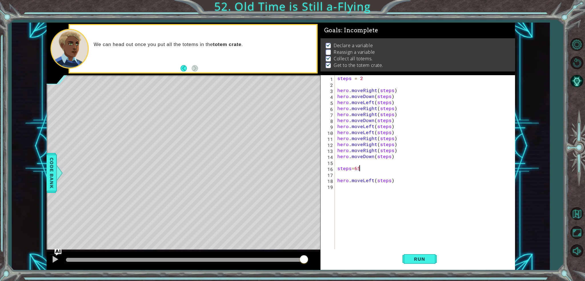
scroll to position [0, 1]
type textarea "steps=6"
type textarea "hero.moveRight(steps)"
type textarea "steps=1"
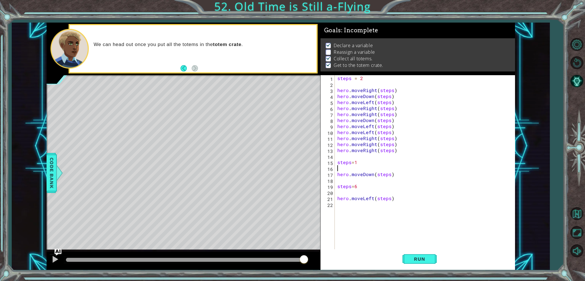
type textarea "steps=1"
type textarea "hero.moveLeft(steps)"
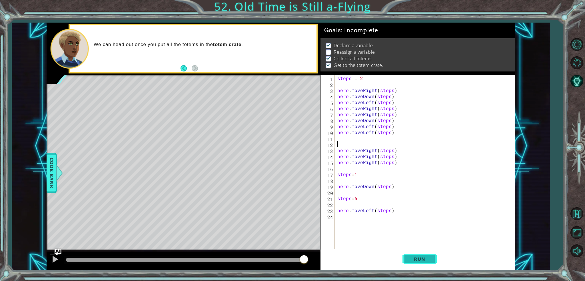
click at [417, 261] on span "Run" at bounding box center [419, 259] width 23 height 6
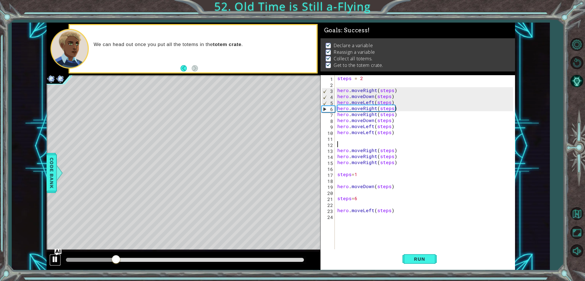
click at [55, 262] on div at bounding box center [54, 258] width 7 height 7
drag, startPoint x: 410, startPoint y: 90, endPoint x: 408, endPoint y: 95, distance: 5.0
click at [410, 91] on div "steps = 2 hero . moveRight ( steps ) hero . moveDown ( steps ) hero . moveLeft …" at bounding box center [426, 168] width 180 height 186
type textarea "hero.moveRight(steps)"
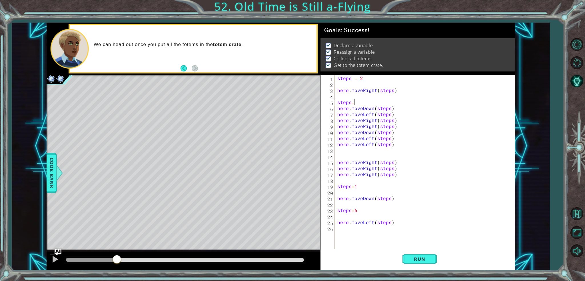
type textarea "steps=1"
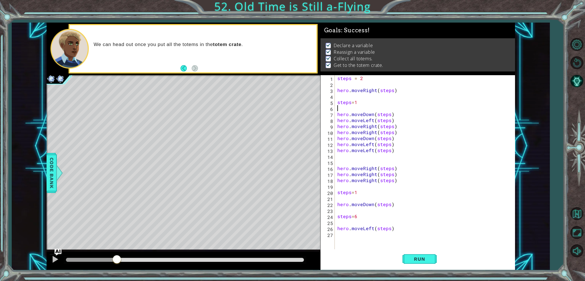
type textarea "steps=1"
type textarea "hero.moveDown(steps)"
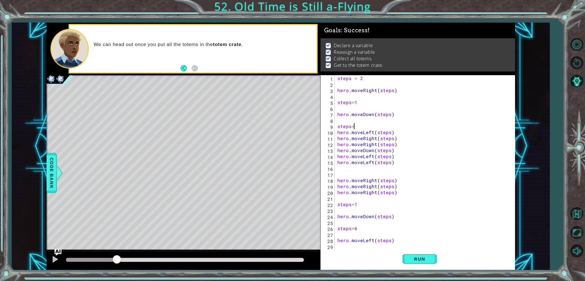
scroll to position [0, 1]
type textarea "hero.moveRight(steps)"
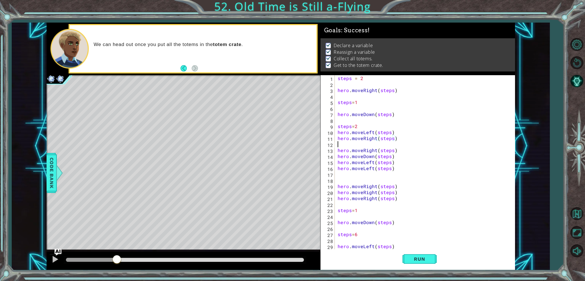
scroll to position [0, 0]
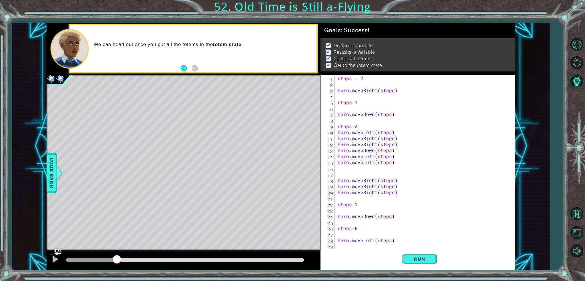
type textarea "hero.moveRight(steps)"
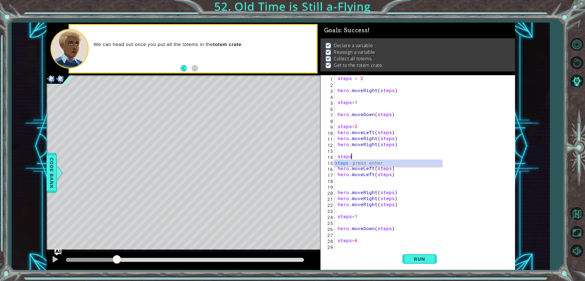
scroll to position [0, 1]
type textarea "steps=1"
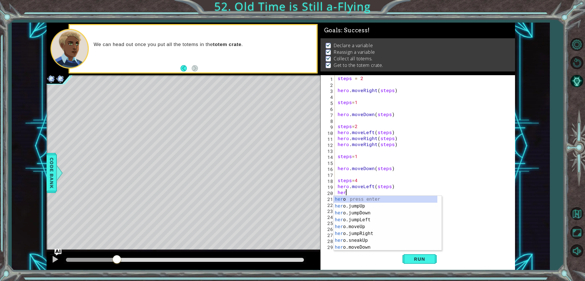
scroll to position [0, 0]
type textarea "h"
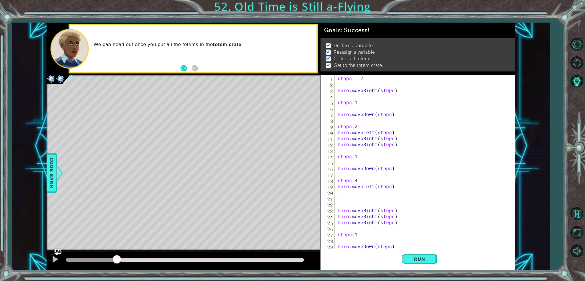
type textarea "hero.moveLeft(steps)"
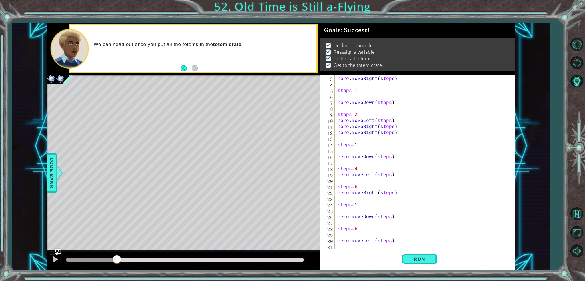
scroll to position [12, 0]
type textarea "hero.moveRight(steps)"
click at [413, 260] on span "Run" at bounding box center [419, 259] width 23 height 6
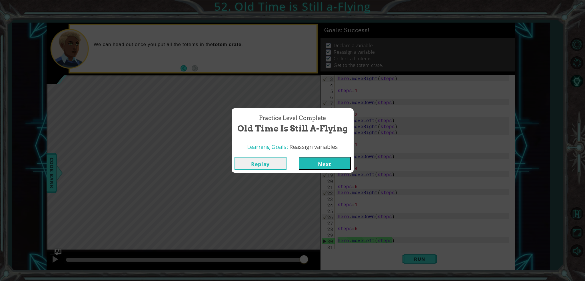
click at [305, 157] on button "Next" at bounding box center [325, 163] width 52 height 13
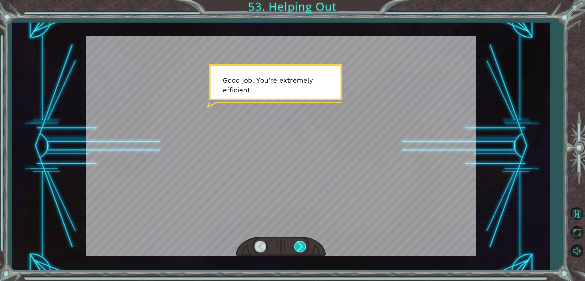
click at [299, 244] on div at bounding box center [300, 247] width 13 height 12
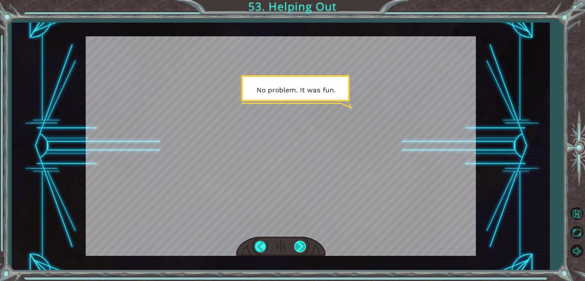
click at [299, 243] on div at bounding box center [300, 247] width 13 height 12
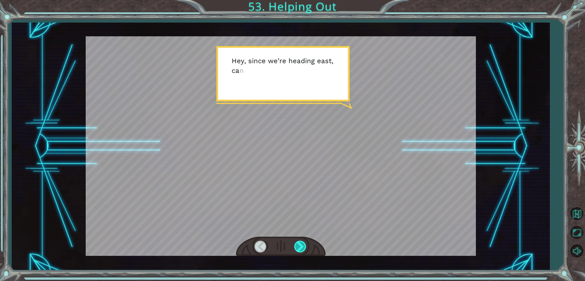
click at [299, 243] on div at bounding box center [300, 247] width 13 height 12
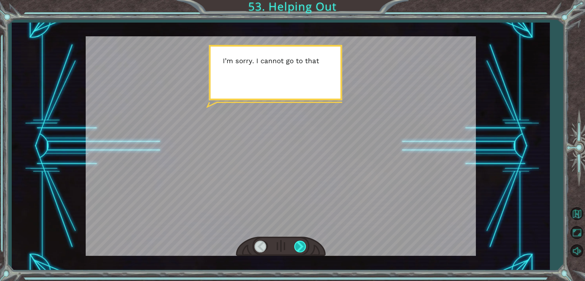
click at [299, 243] on div at bounding box center [300, 247] width 13 height 12
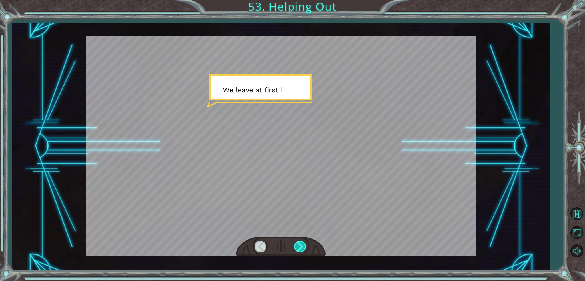
click at [299, 243] on div at bounding box center [300, 247] width 13 height 12
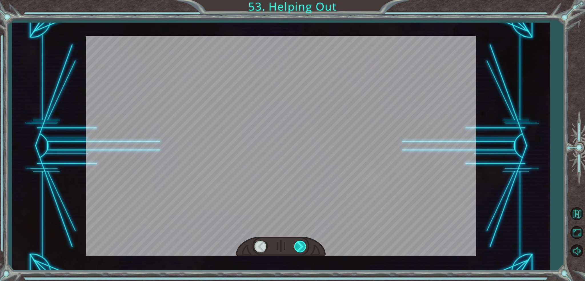
click at [299, 243] on div at bounding box center [300, 247] width 13 height 12
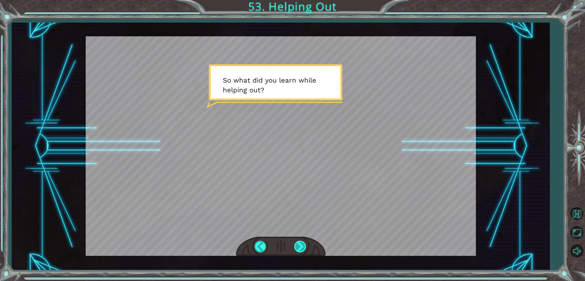
click at [298, 247] on div at bounding box center [300, 247] width 13 height 12
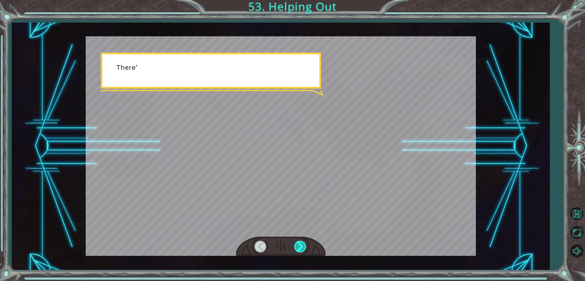
click at [298, 247] on div at bounding box center [300, 247] width 13 height 12
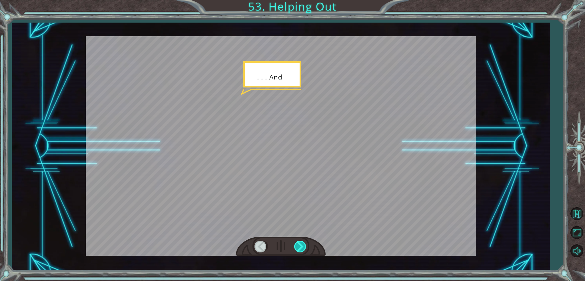
click at [298, 247] on div at bounding box center [300, 247] width 13 height 12
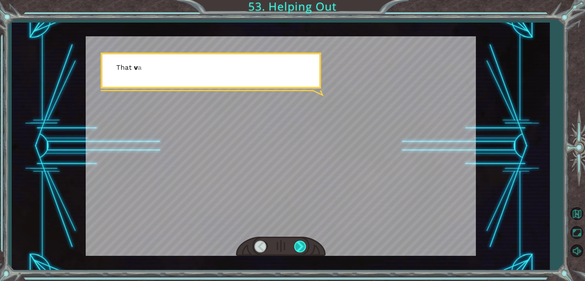
click at [298, 247] on div at bounding box center [300, 247] width 13 height 12
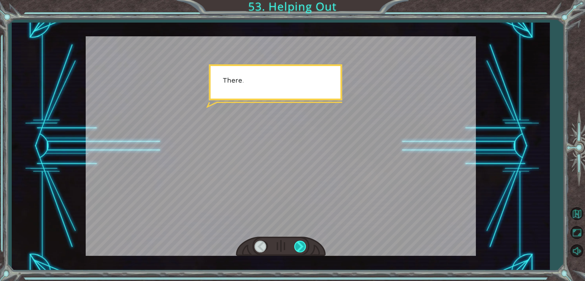
click at [298, 247] on div at bounding box center [300, 247] width 13 height 12
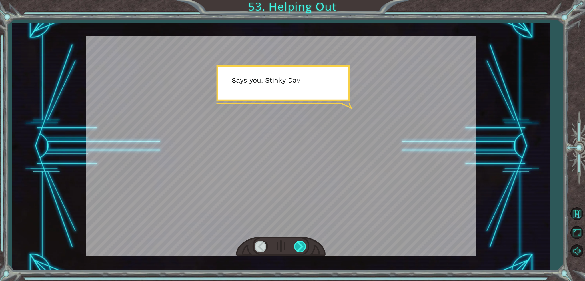
click at [298, 247] on div at bounding box center [300, 247] width 13 height 12
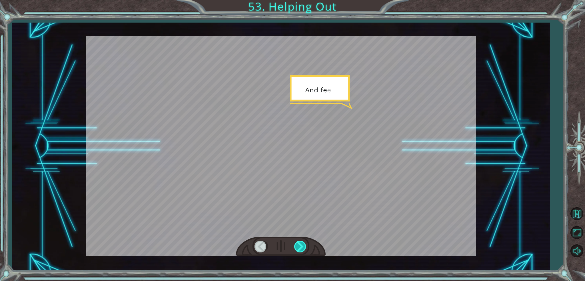
click at [298, 247] on div at bounding box center [300, 247] width 13 height 12
click at [301, 245] on div at bounding box center [300, 247] width 13 height 12
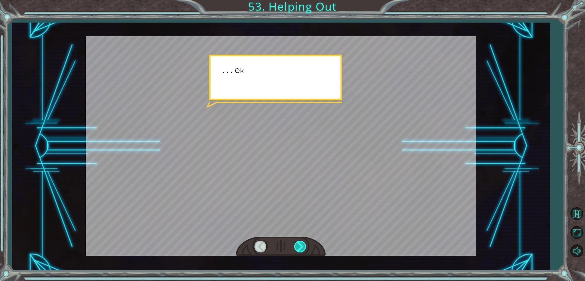
click at [301, 245] on div at bounding box center [300, 247] width 13 height 12
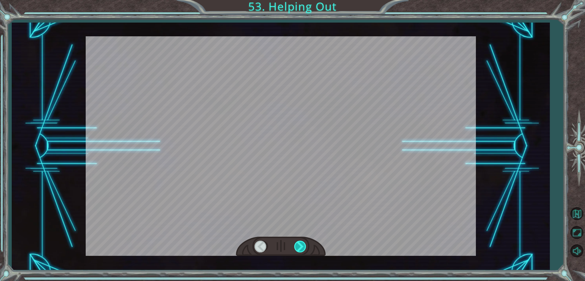
click at [301, 245] on div at bounding box center [300, 247] width 13 height 12
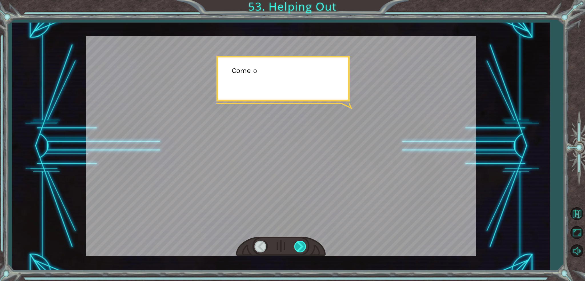
click at [301, 245] on div at bounding box center [300, 247] width 13 height 12
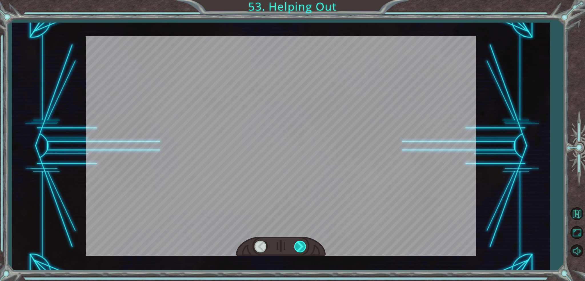
click at [301, 245] on div at bounding box center [300, 247] width 13 height 12
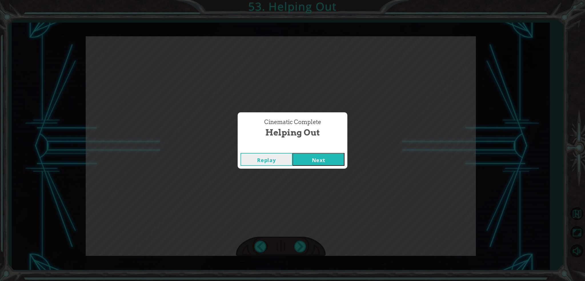
click at [325, 156] on button "Next" at bounding box center [319, 159] width 52 height 13
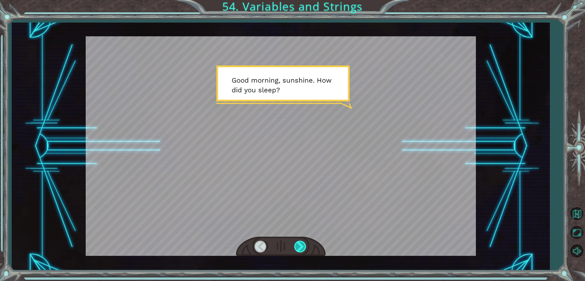
click at [301, 245] on div at bounding box center [300, 247] width 13 height 12
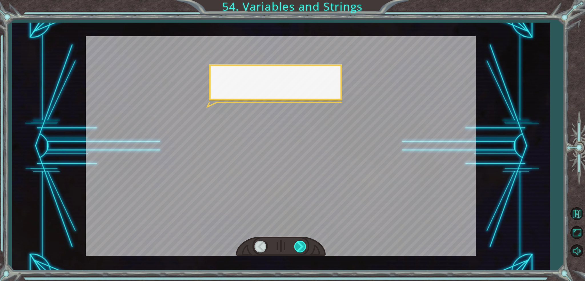
click at [301, 245] on div at bounding box center [300, 247] width 13 height 12
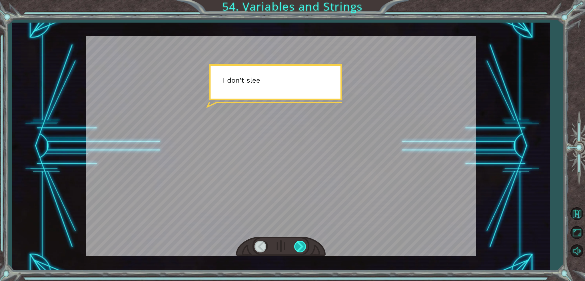
click at [301, 245] on div at bounding box center [300, 247] width 13 height 12
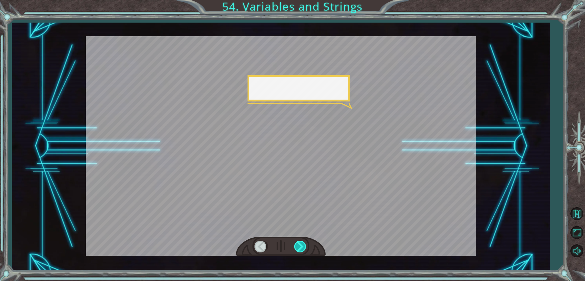
click at [301, 245] on div at bounding box center [300, 247] width 13 height 12
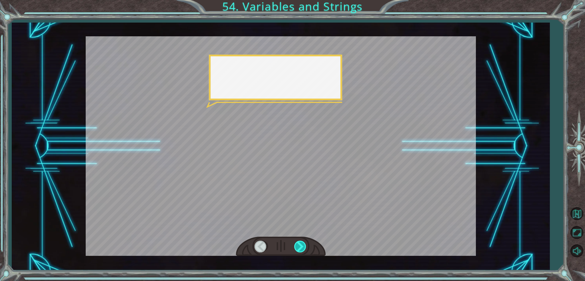
click at [301, 245] on div at bounding box center [300, 247] width 13 height 12
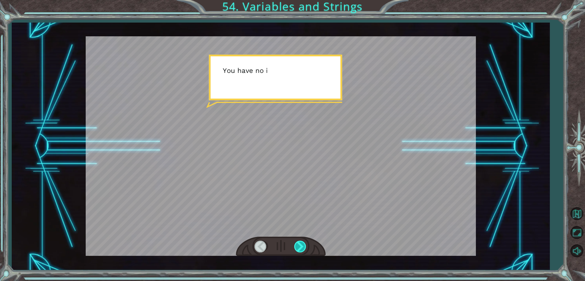
click at [301, 245] on div at bounding box center [300, 247] width 13 height 12
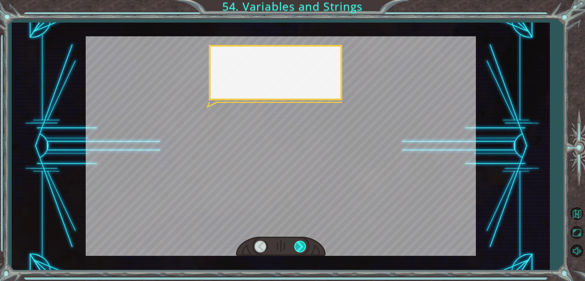
click at [301, 245] on div at bounding box center [300, 247] width 13 height 12
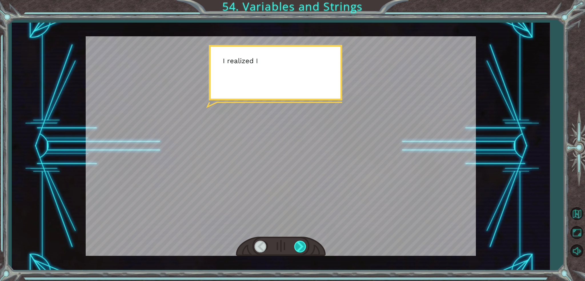
click at [301, 245] on div at bounding box center [300, 247] width 13 height 12
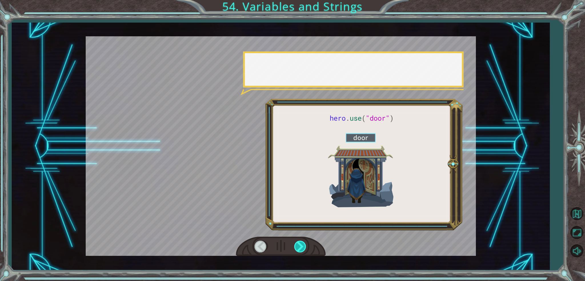
click at [301, 245] on div at bounding box center [300, 247] width 13 height 12
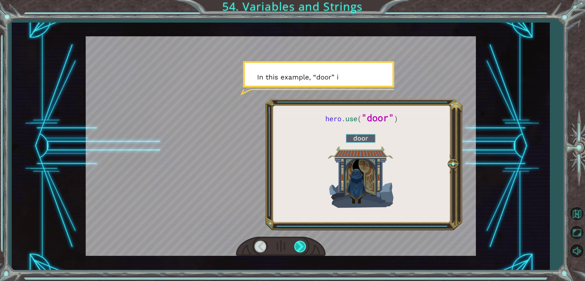
click at [302, 244] on div at bounding box center [300, 247] width 13 height 12
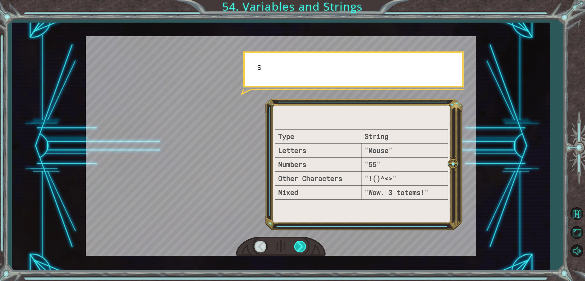
click at [302, 244] on div at bounding box center [300, 247] width 13 height 12
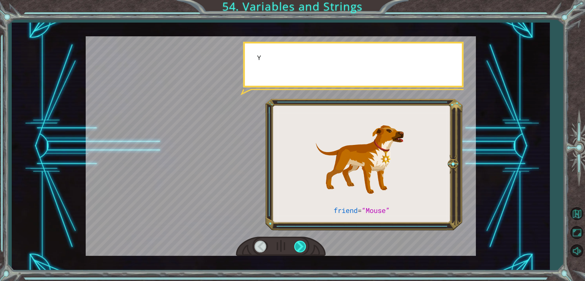
click at [302, 244] on div at bounding box center [300, 247] width 13 height 12
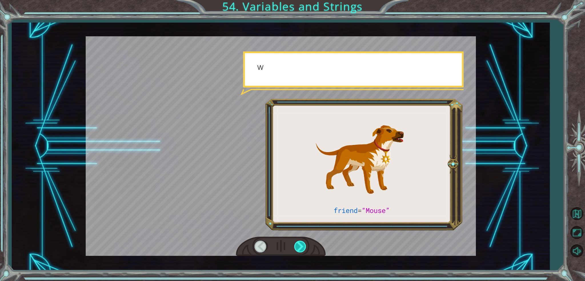
click at [302, 244] on div at bounding box center [300, 247] width 13 height 12
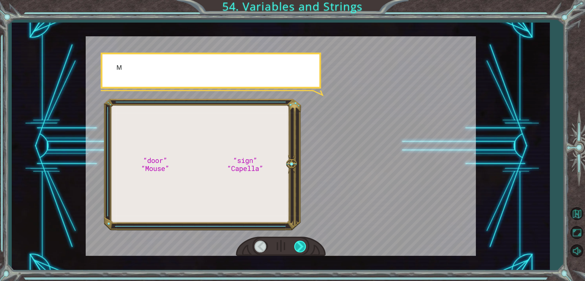
click at [302, 244] on div at bounding box center [300, 247] width 13 height 12
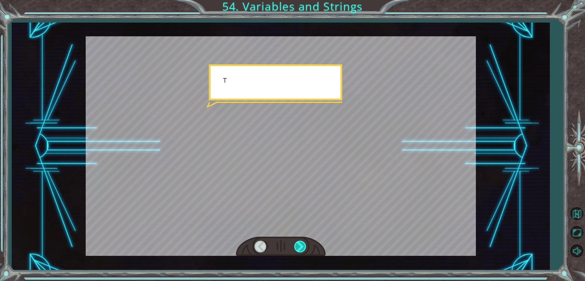
click at [302, 244] on div at bounding box center [300, 247] width 13 height 12
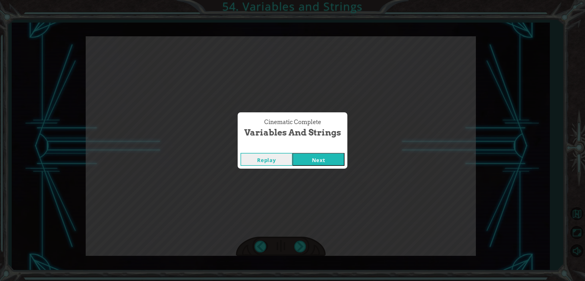
click at [299, 243] on div "Cinematic Complete Variables and Strings Replay Next" at bounding box center [292, 140] width 585 height 281
click at [342, 159] on button "Next" at bounding box center [319, 159] width 52 height 13
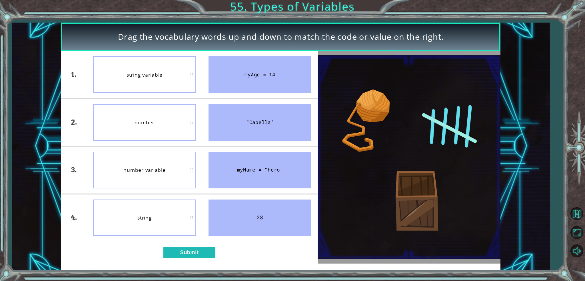
drag, startPoint x: 259, startPoint y: 168, endPoint x: 260, endPoint y: 212, distance: 44.0
click at [260, 212] on ul "myAge = 14 "Capella" myName = "hero" 28" at bounding box center [259, 146] width 115 height 190
click at [168, 257] on button "Submit" at bounding box center [189, 253] width 52 height 12
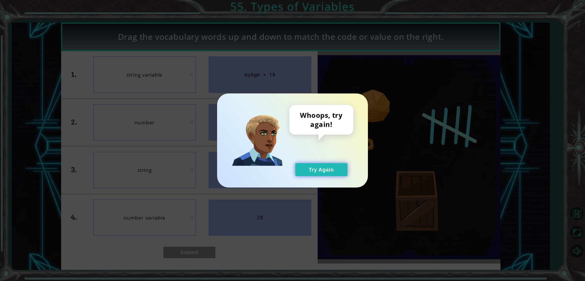
click at [331, 172] on button "Try Again" at bounding box center [321, 169] width 52 height 13
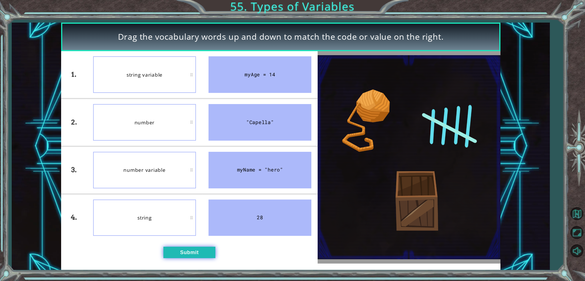
click at [207, 250] on button "Submit" at bounding box center [189, 253] width 52 height 12
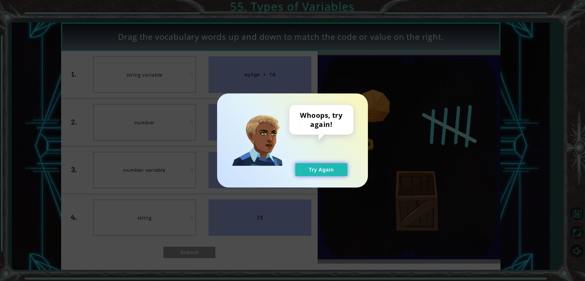
click at [312, 169] on button "Try Again" at bounding box center [321, 169] width 52 height 13
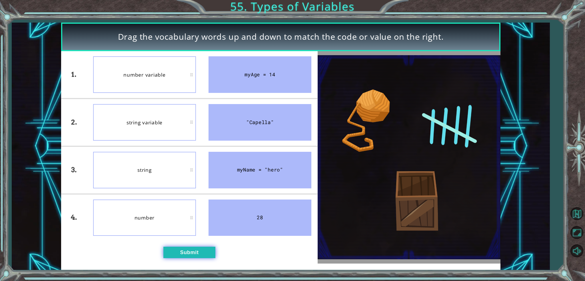
click at [169, 257] on button "Submit" at bounding box center [189, 253] width 52 height 12
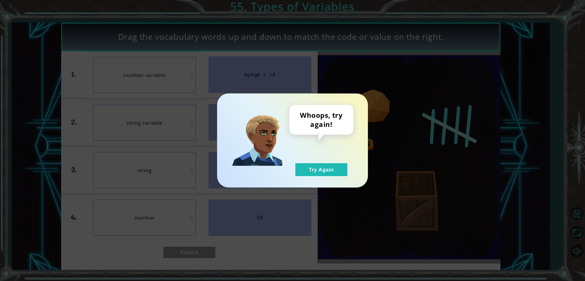
click at [347, 163] on div "Whoops, try again! Try Again" at bounding box center [321, 140] width 64 height 71
click at [341, 166] on button "Try Again" at bounding box center [321, 169] width 52 height 13
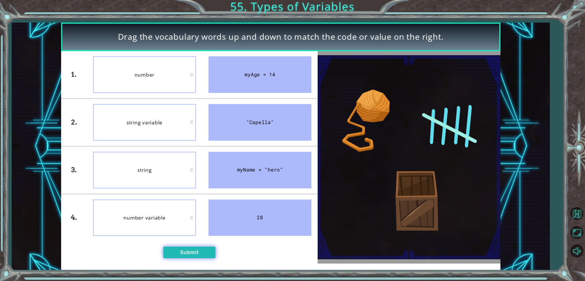
click at [206, 257] on button "Submit" at bounding box center [189, 253] width 52 height 12
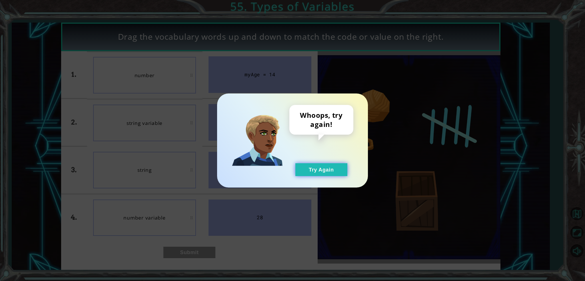
click at [298, 169] on button "Try Again" at bounding box center [321, 169] width 52 height 13
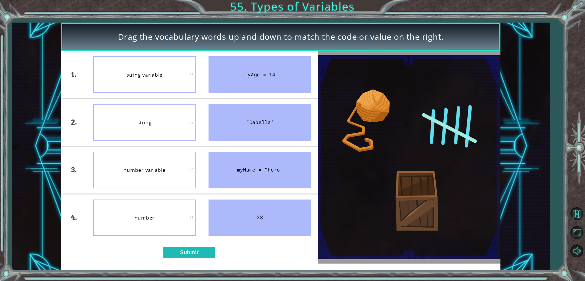
click at [188, 245] on div "1. 2. 3. 4. string variable string number variable number myAge = 14 "Capella" …" at bounding box center [189, 157] width 257 height 212
click at [187, 253] on button "Submit" at bounding box center [189, 253] width 52 height 12
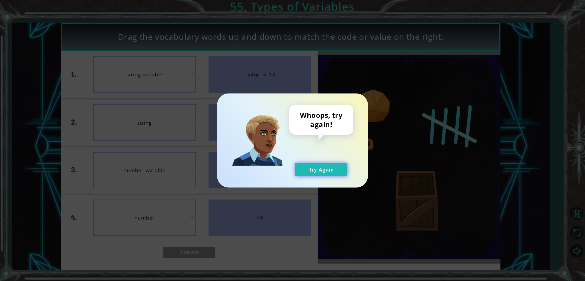
click at [301, 173] on button "Try Again" at bounding box center [321, 169] width 52 height 13
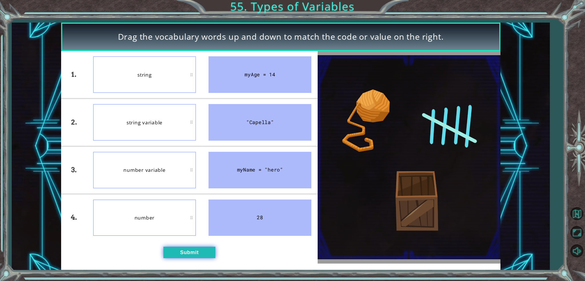
click at [192, 250] on button "Submit" at bounding box center [189, 253] width 52 height 12
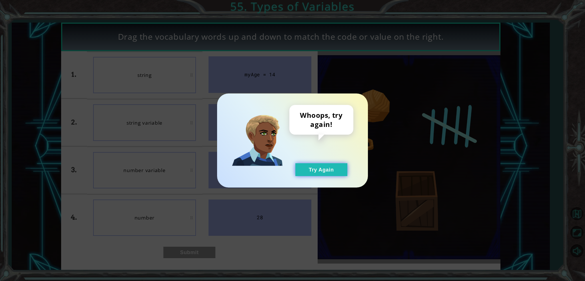
click at [330, 168] on button "Try Again" at bounding box center [321, 169] width 52 height 13
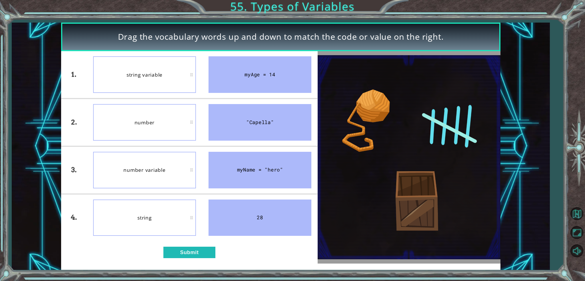
click at [216, 73] on div "myAge = 14" at bounding box center [260, 74] width 103 height 37
click at [172, 253] on button "Submit" at bounding box center [189, 253] width 52 height 12
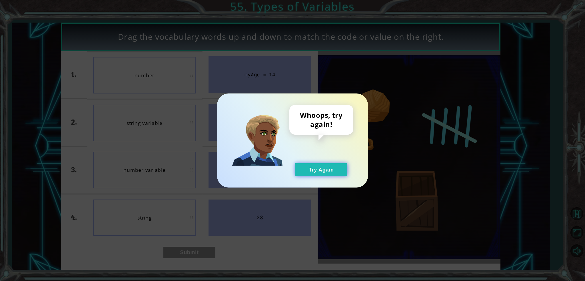
drag, startPoint x: 305, startPoint y: 167, endPoint x: 310, endPoint y: 170, distance: 5.8
click at [310, 170] on button "Try Again" at bounding box center [321, 169] width 52 height 13
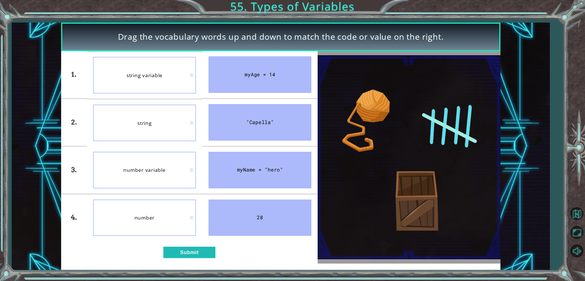
drag, startPoint x: 198, startPoint y: 245, endPoint x: 182, endPoint y: 237, distance: 17.8
click at [193, 247] on div "1. 2. 3. 4. string variable string number variable number myAge = 14 "Capella" …" at bounding box center [189, 157] width 257 height 212
click at [141, 218] on div "number" at bounding box center [144, 217] width 103 height 37
click at [196, 255] on button "Submit" at bounding box center [189, 253] width 52 height 12
